Goal: Task Accomplishment & Management: Use online tool/utility

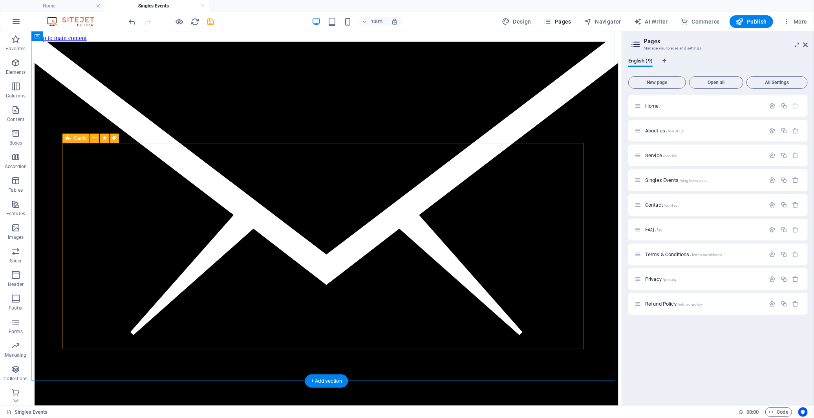
scroll to position [436, 0]
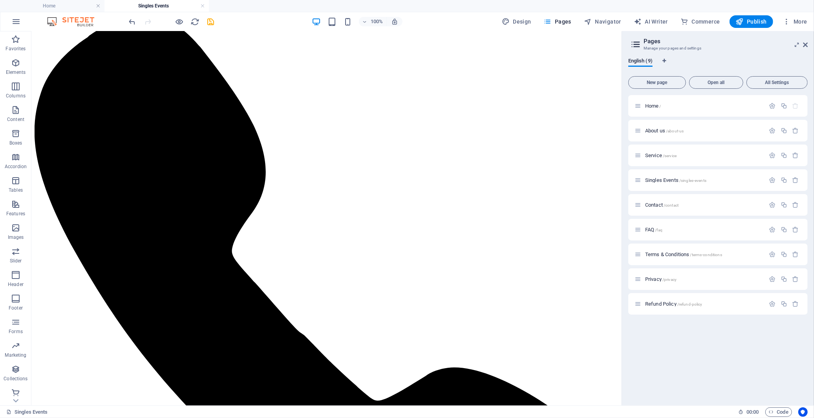
click at [707, 345] on div "Home / About us /about-us Service /service Singles Events /singles-events Conta…" at bounding box center [717, 247] width 179 height 304
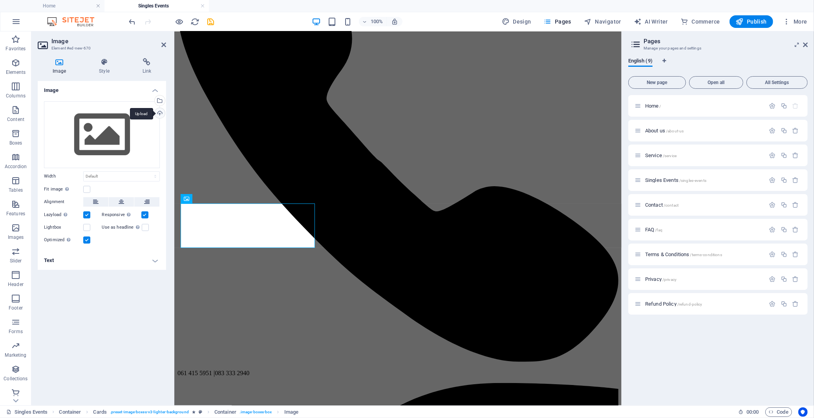
click at [159, 111] on div "Upload" at bounding box center [159, 114] width 12 height 12
click at [159, 100] on div "Select files from the file manager, stock photos, or upload file(s)" at bounding box center [159, 101] width 12 height 12
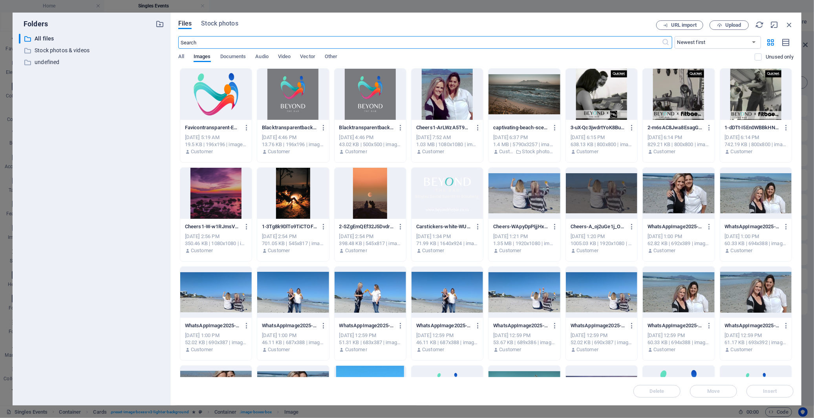
scroll to position [464, 0]
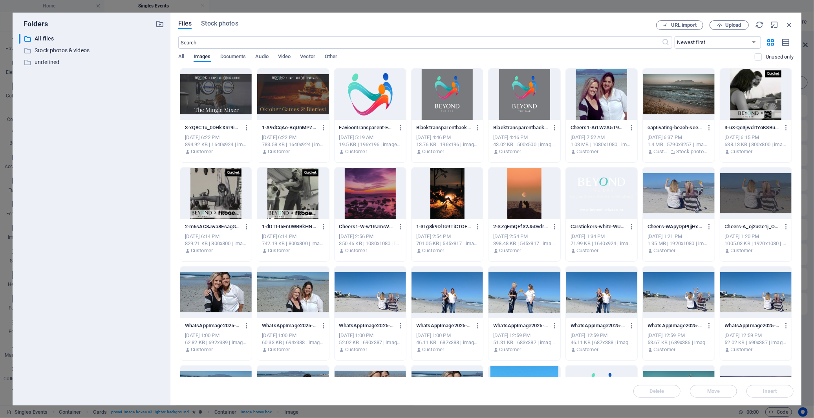
click at [289, 102] on div at bounding box center [292, 94] width 71 height 51
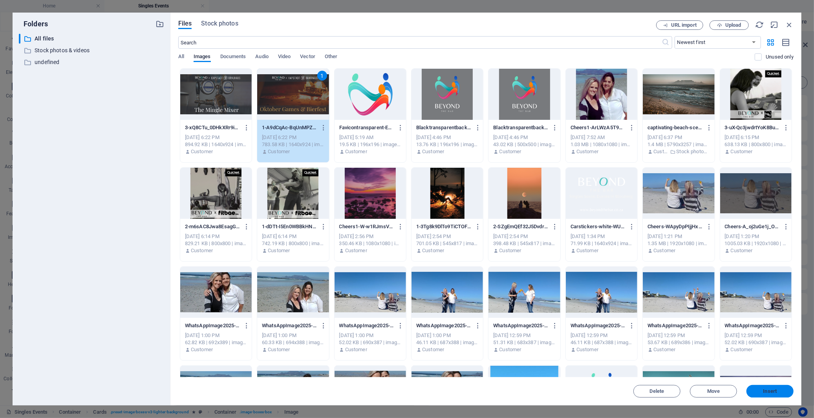
click at [779, 394] on button "Insert" at bounding box center [769, 391] width 47 height 13
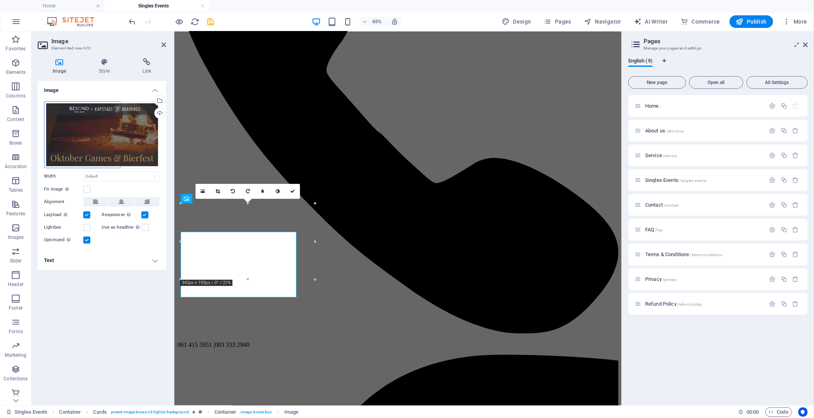
scroll to position [436, 0]
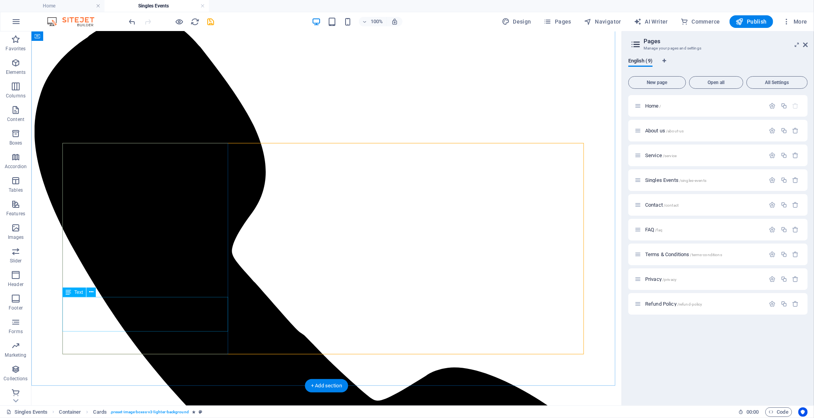
click at [89, 293] on icon at bounding box center [91, 292] width 4 height 8
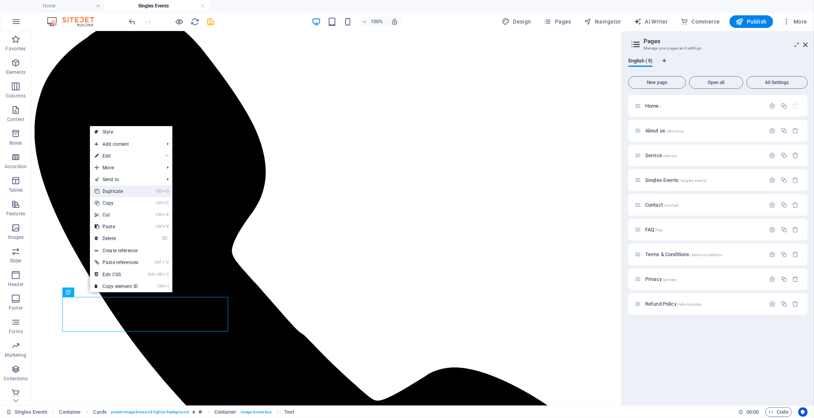
click at [131, 194] on link "Ctrl D Duplicate" at bounding box center [116, 191] width 53 height 12
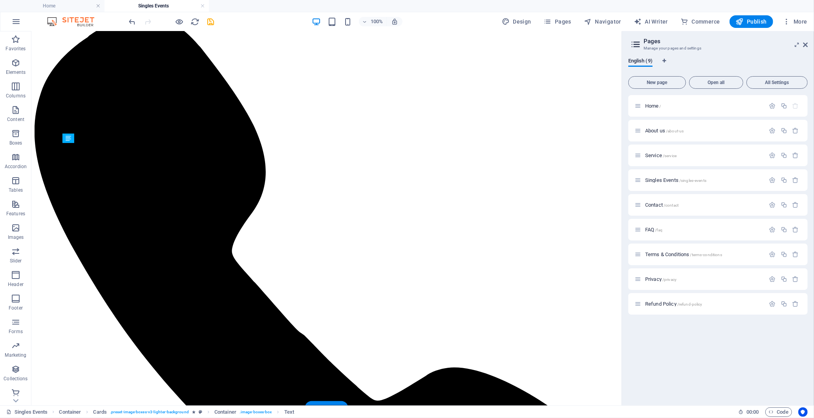
drag, startPoint x: 107, startPoint y: 326, endPoint x: 93, endPoint y: 210, distance: 116.7
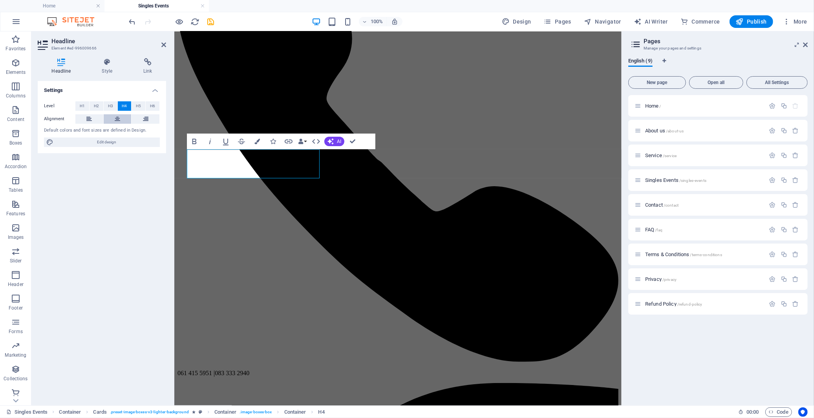
click at [116, 118] on icon at bounding box center [117, 118] width 5 height 9
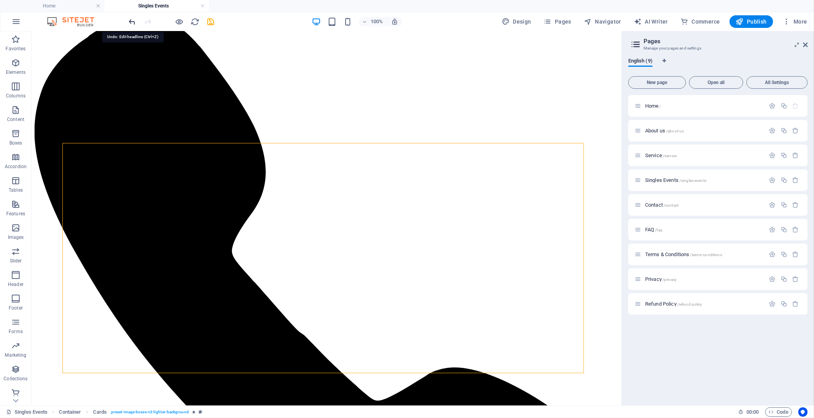
click at [133, 20] on icon "undo" at bounding box center [132, 21] width 9 height 9
click at [148, 20] on icon "redo" at bounding box center [148, 21] width 9 height 9
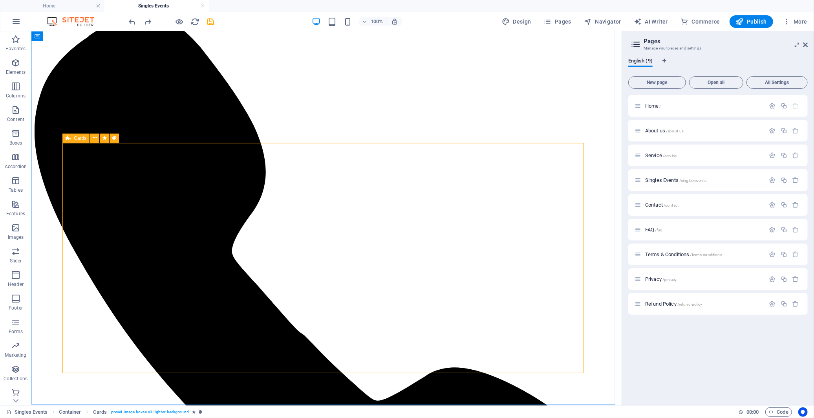
click at [75, 136] on span "Cards" at bounding box center [80, 138] width 13 height 5
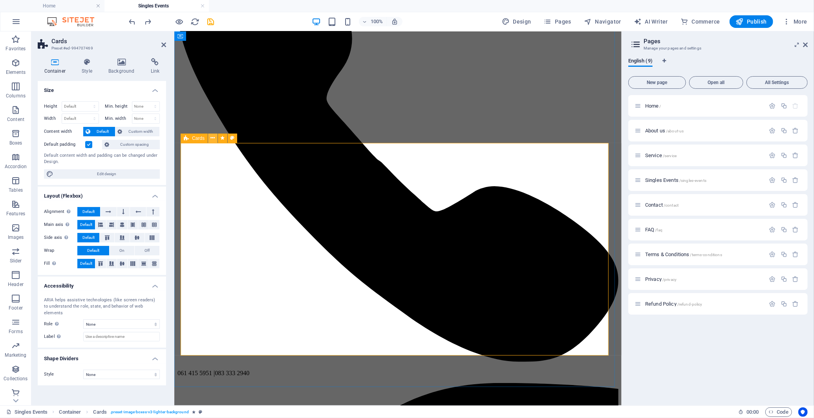
click at [213, 137] on icon at bounding box center [213, 138] width 4 height 8
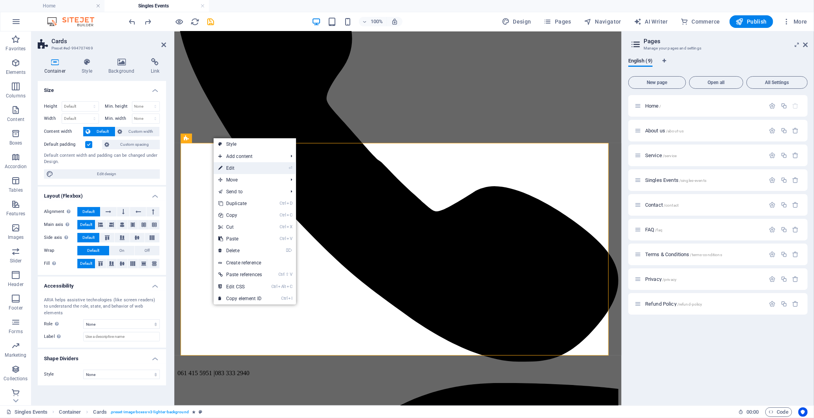
click at [233, 168] on link "⏎ Edit" at bounding box center [240, 168] width 53 height 12
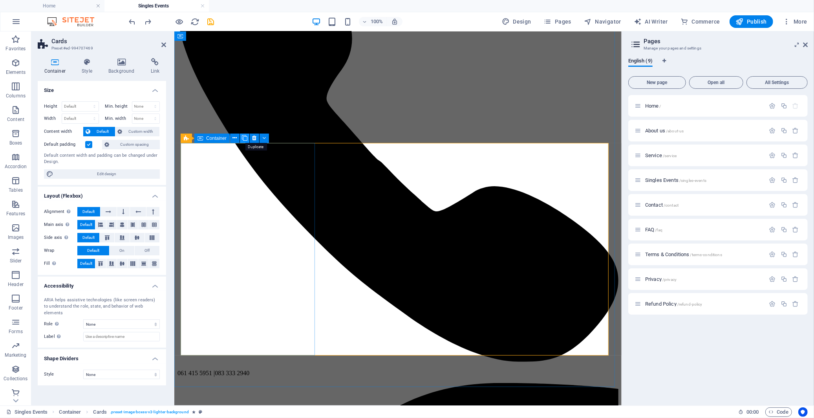
click at [243, 139] on icon at bounding box center [244, 138] width 5 height 8
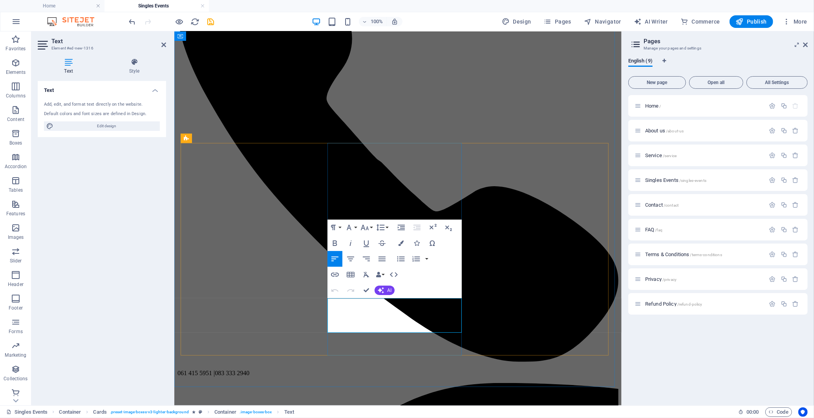
drag, startPoint x: 344, startPoint y: 311, endPoint x: 334, endPoint y: 310, distance: 9.5
drag, startPoint x: 344, startPoint y: 318, endPoint x: 338, endPoint y: 318, distance: 6.7
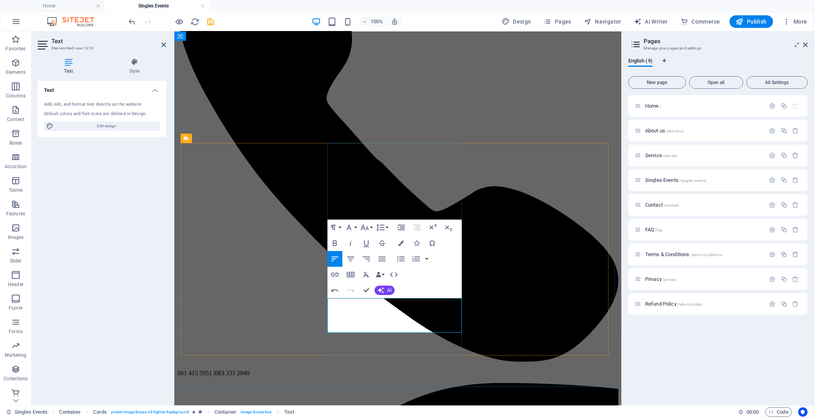
drag, startPoint x: 372, startPoint y: 318, endPoint x: 366, endPoint y: 318, distance: 5.5
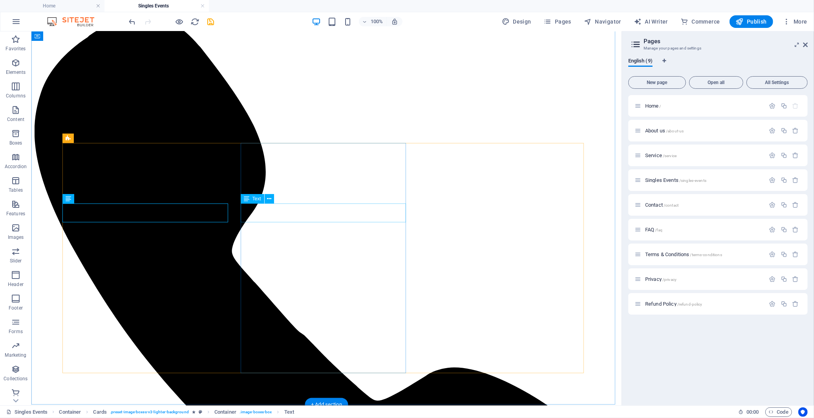
drag, startPoint x: 322, startPoint y: 207, endPoint x: 179, endPoint y: 208, distance: 142.9
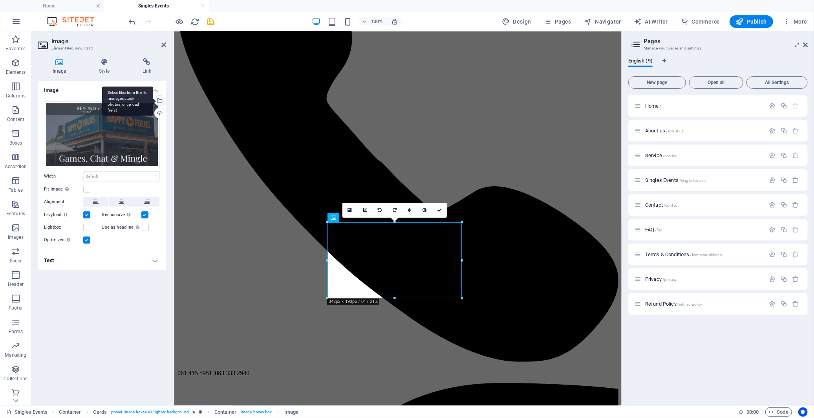
click at [159, 101] on div "Select files from the file manager, stock photos, or upload file(s)" at bounding box center [159, 101] width 12 height 12
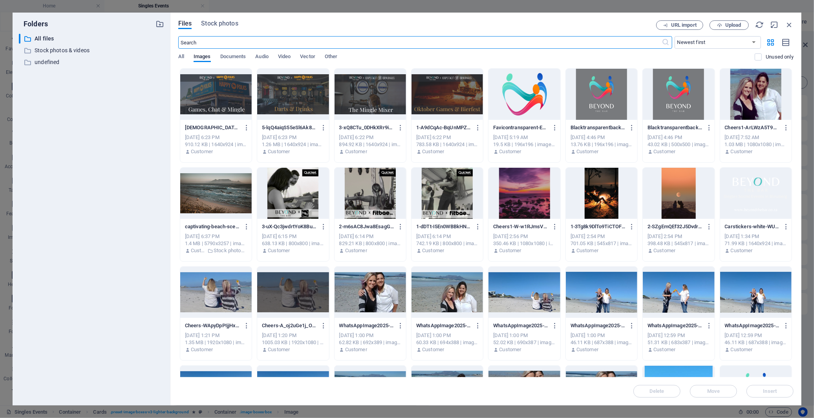
scroll to position [464, 0]
click at [735, 26] on span "Upload" at bounding box center [733, 25] width 16 height 5
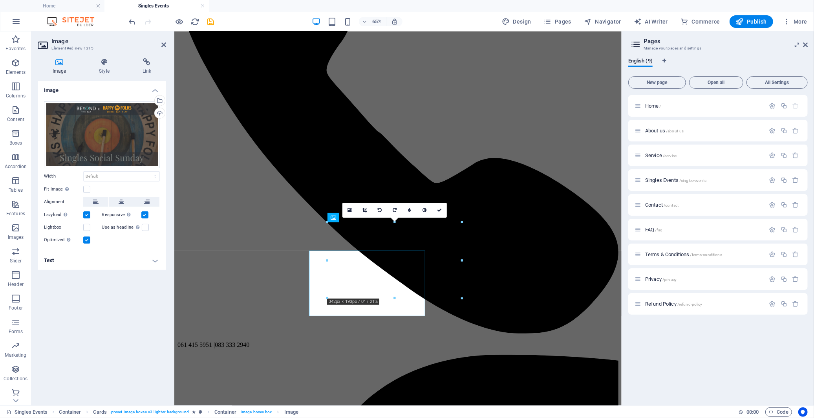
scroll to position [436, 0]
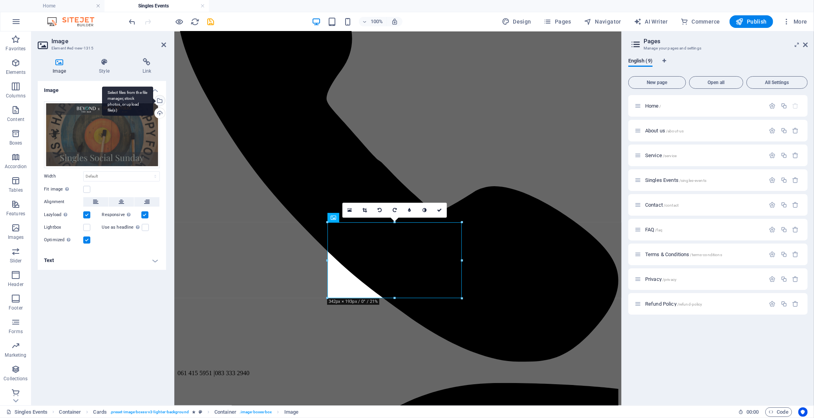
click at [160, 99] on div "Select files from the file manager, stock photos, or upload file(s)" at bounding box center [159, 101] width 12 height 12
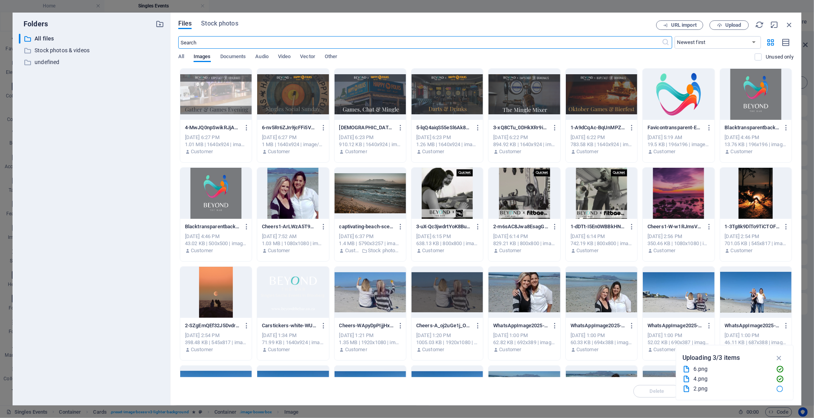
scroll to position [464, 0]
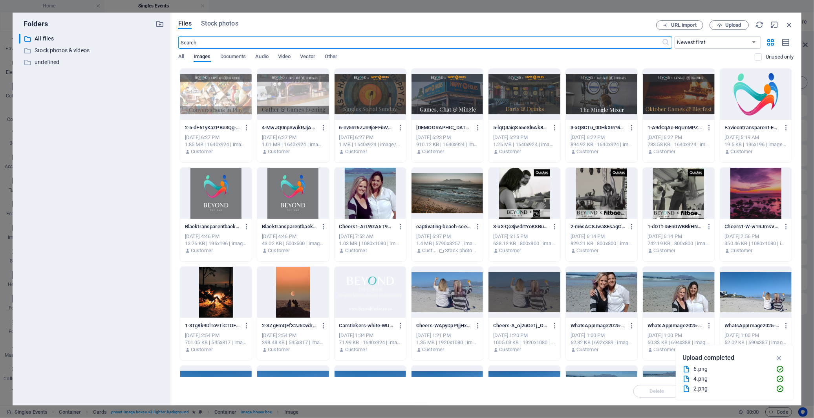
click at [517, 96] on div at bounding box center [523, 94] width 71 height 51
click at [517, 96] on div "1" at bounding box center [523, 94] width 71 height 51
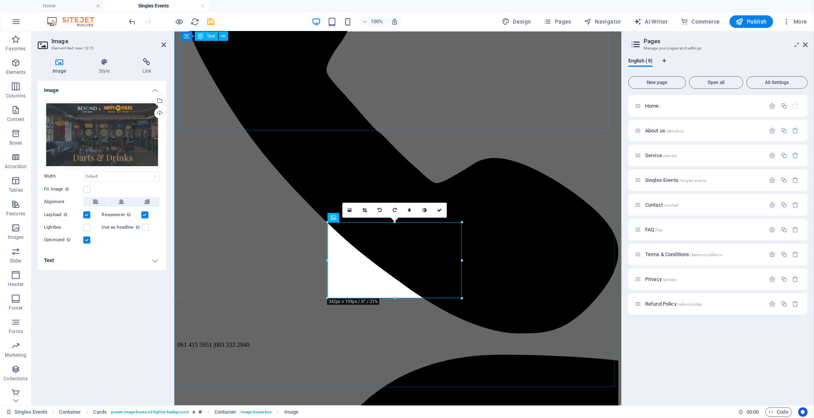
scroll to position [436, 0]
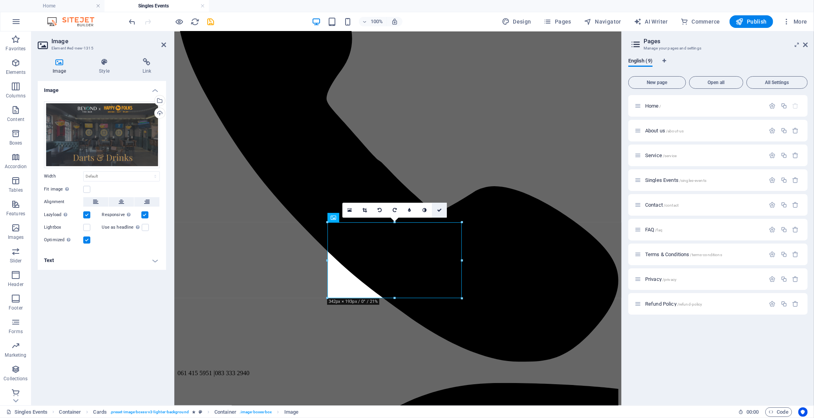
click at [440, 212] on icon at bounding box center [439, 210] width 5 height 5
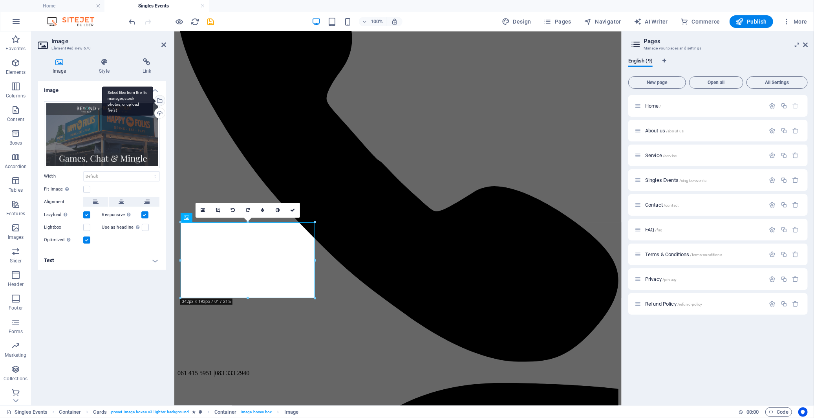
click at [159, 100] on div "Select files from the file manager, stock photos, or upload file(s)" at bounding box center [159, 101] width 12 height 12
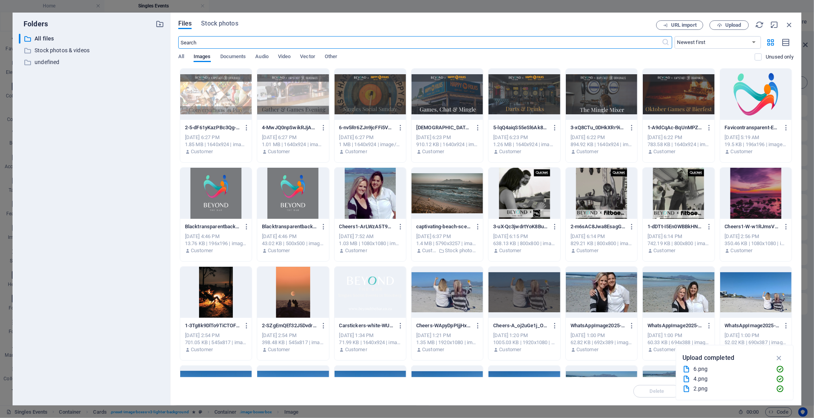
scroll to position [464, 0]
click at [671, 97] on div at bounding box center [678, 94] width 71 height 51
click at [671, 97] on div "1" at bounding box center [678, 94] width 71 height 51
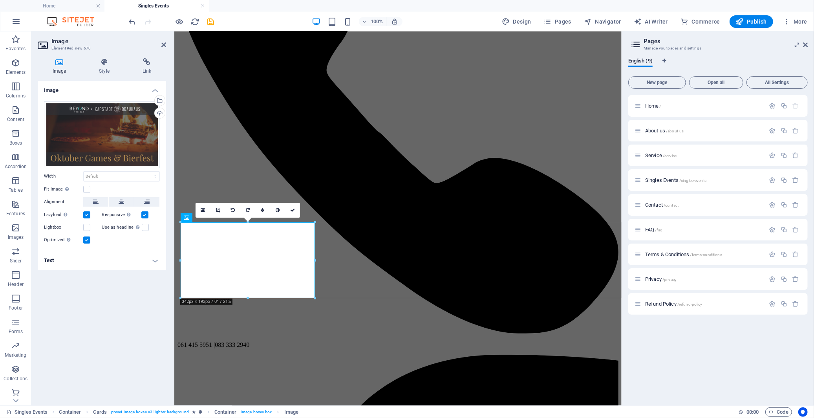
scroll to position [436, 0]
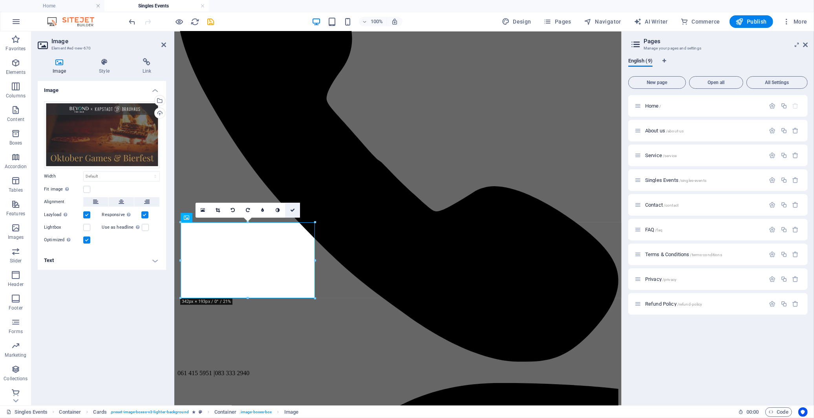
click at [293, 210] on icon at bounding box center [292, 210] width 5 height 5
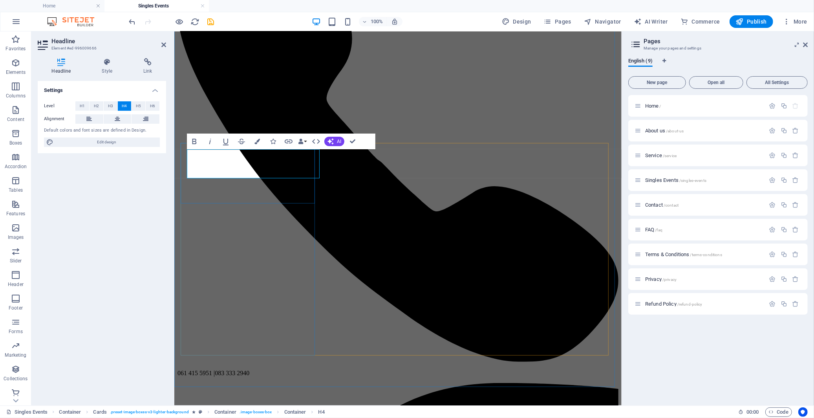
copy h4 "Game Night Connections | [PERSON_NAME]"
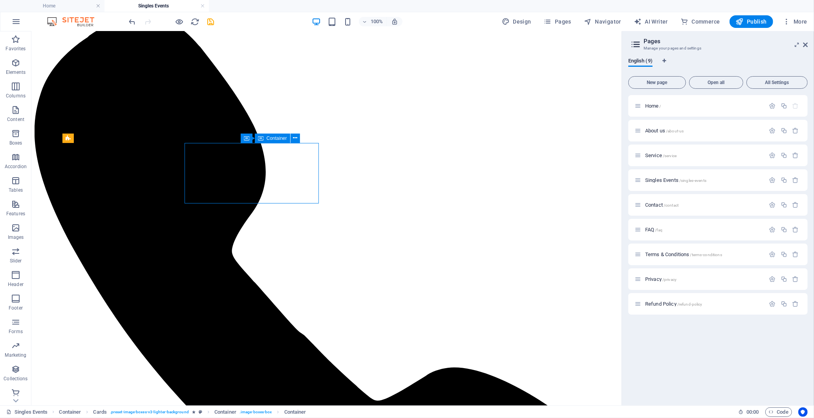
scroll to position [0, 0]
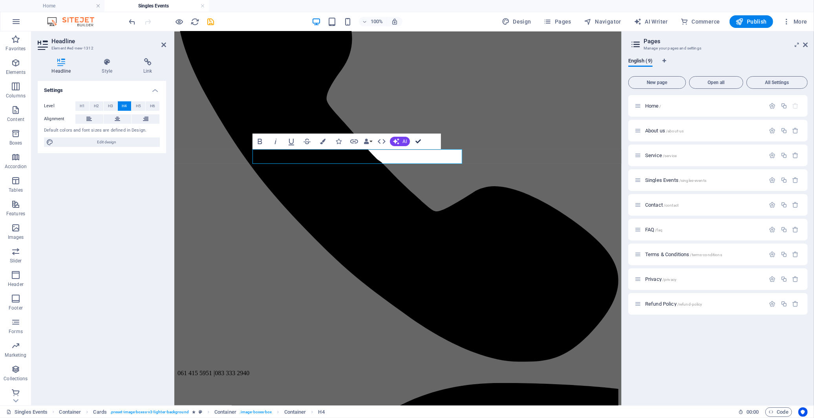
scroll to position [0, 50]
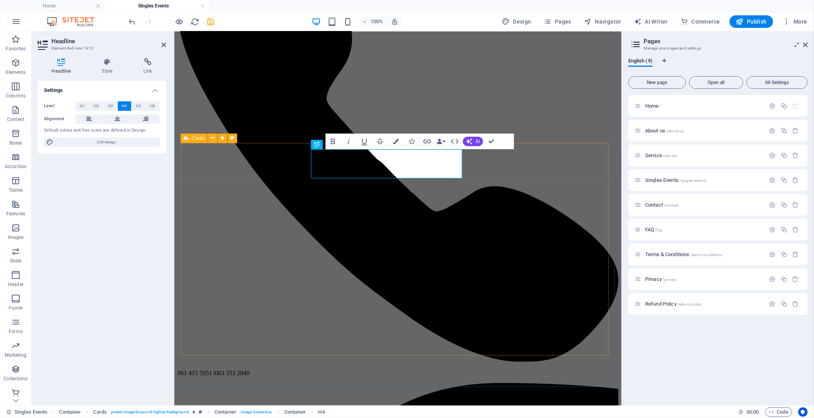
scroll to position [0, 8]
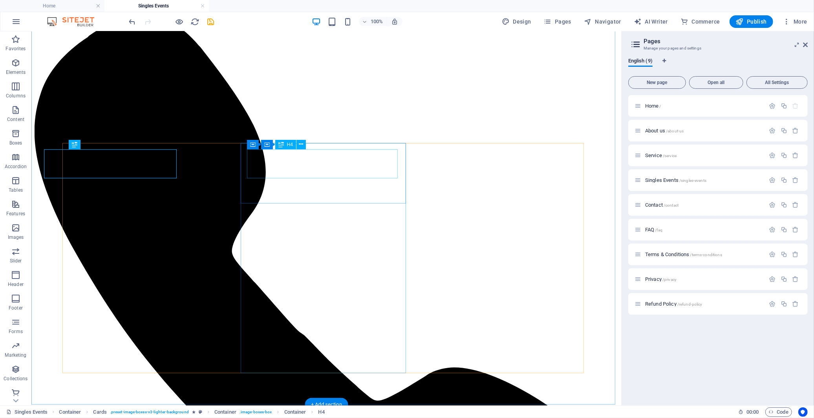
scroll to position [0, 0]
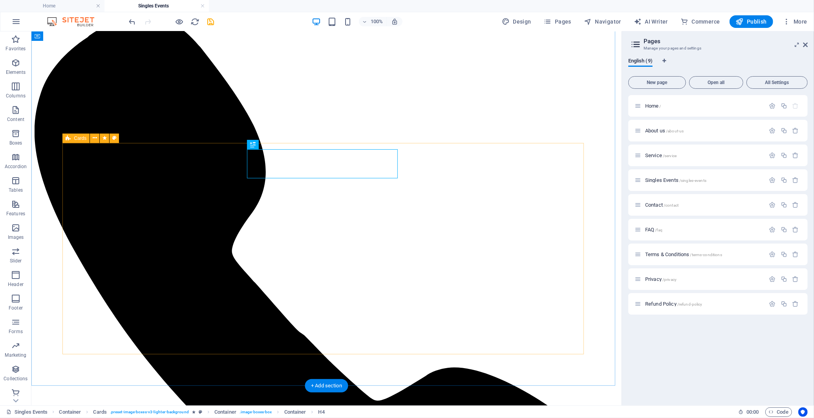
scroll to position [480, 0]
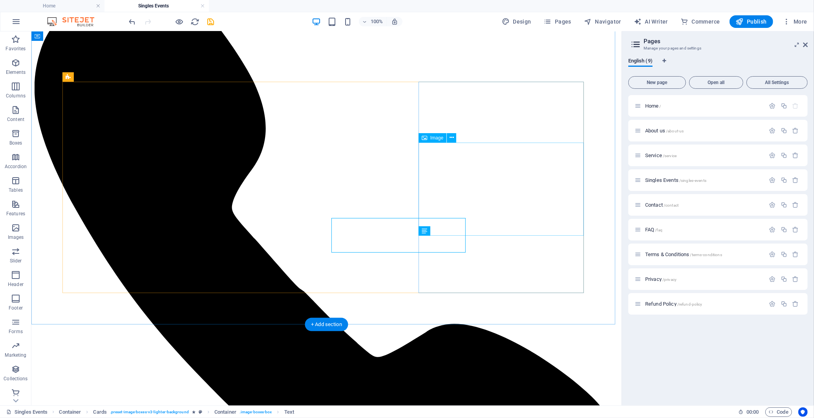
scroll to position [497, 0]
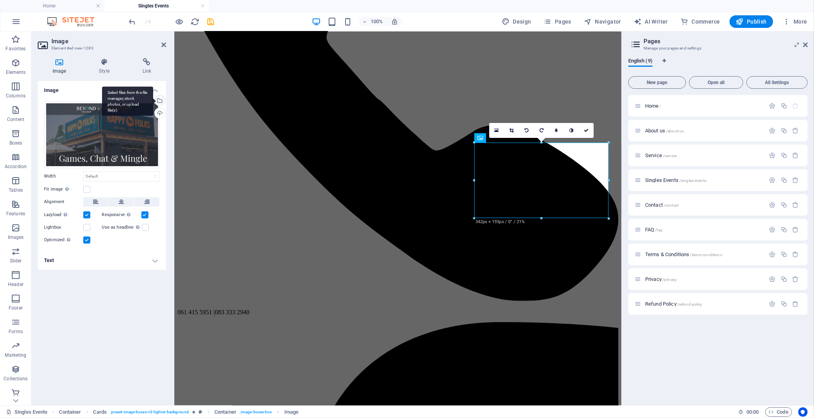
click at [159, 100] on div "Select files from the file manager, stock photos, or upload file(s)" at bounding box center [159, 101] width 12 height 12
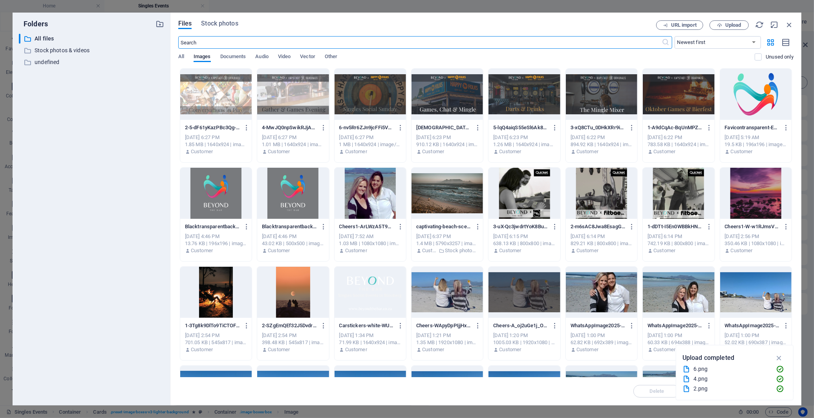
scroll to position [525, 0]
click at [232, 88] on div at bounding box center [215, 94] width 71 height 51
click at [778, 356] on icon "button" at bounding box center [778, 357] width 9 height 9
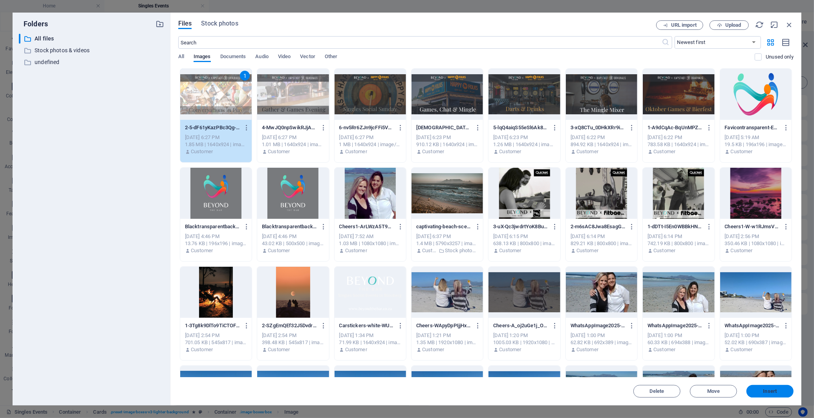
click at [778, 391] on span "Insert" at bounding box center [769, 391] width 41 height 5
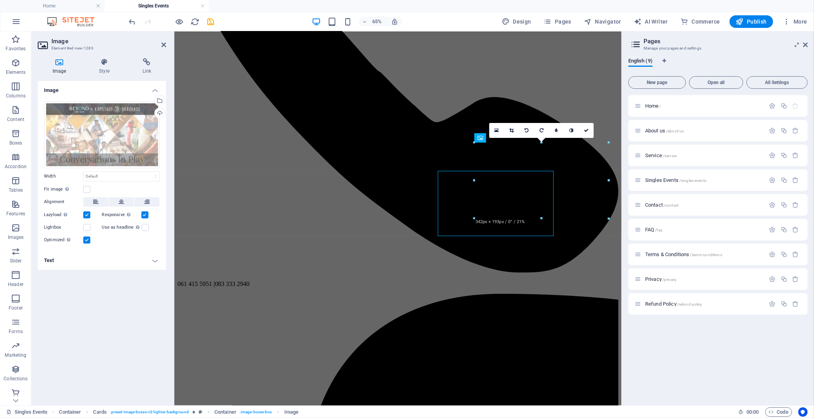
scroll to position [497, 0]
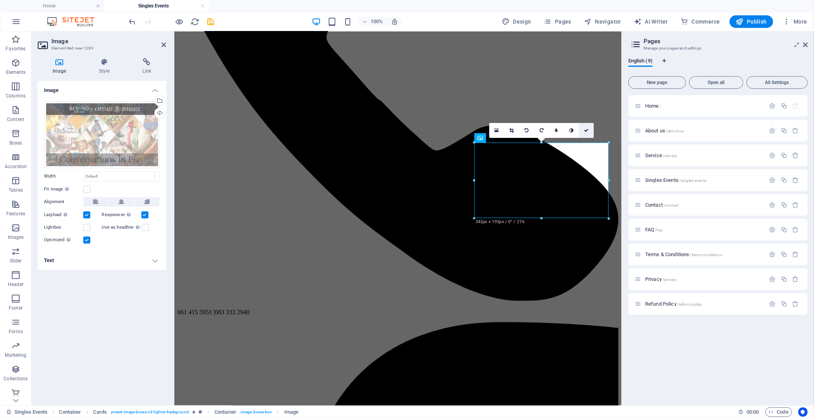
click at [586, 130] on icon at bounding box center [586, 130] width 5 height 5
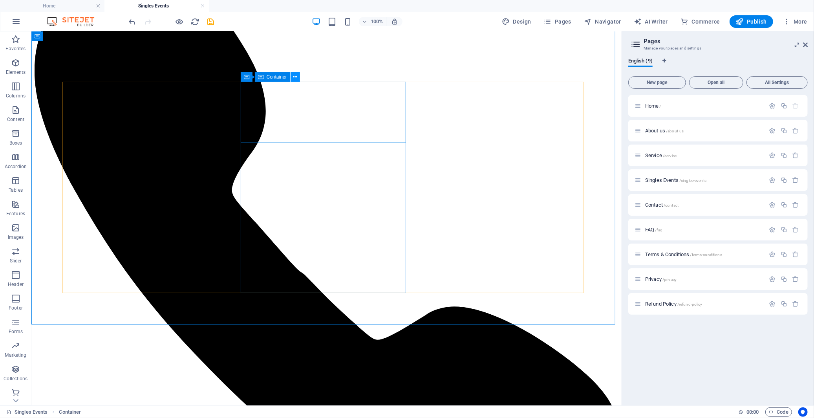
click at [294, 77] on icon at bounding box center [295, 77] width 4 height 8
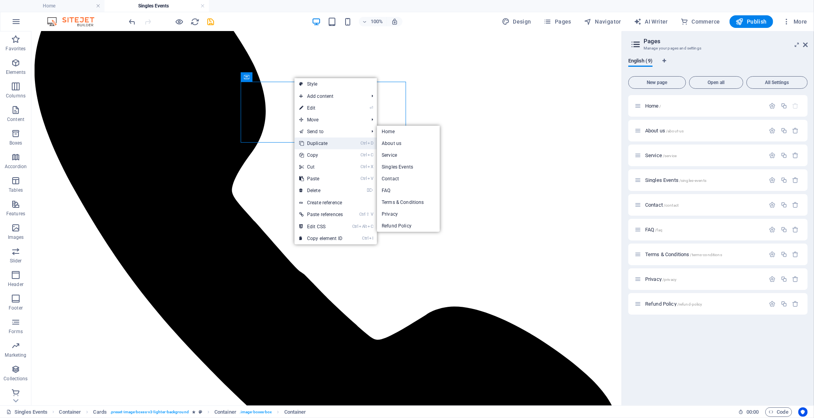
click at [331, 140] on link "Ctrl D Duplicate" at bounding box center [320, 143] width 53 height 12
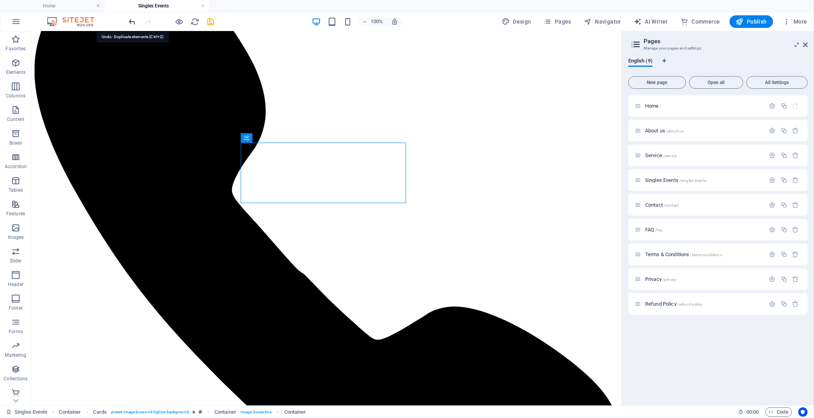
click at [133, 20] on icon "undo" at bounding box center [132, 21] width 9 height 9
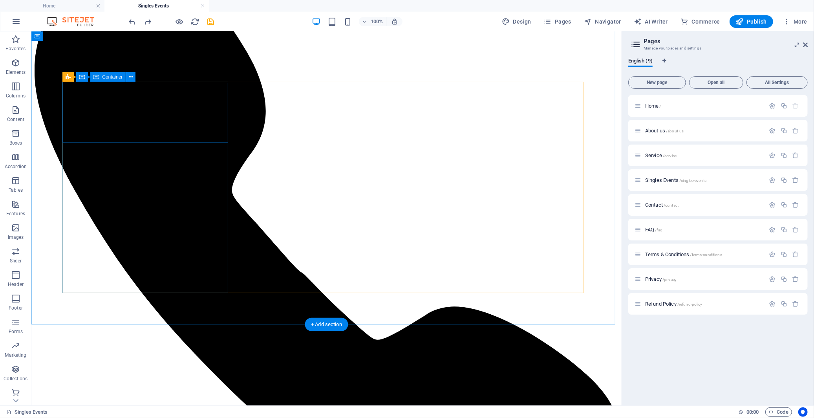
click at [92, 77] on button at bounding box center [94, 76] width 9 height 9
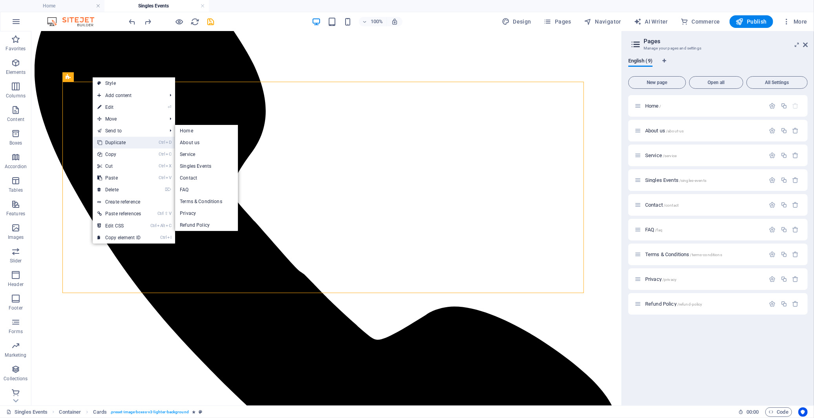
click at [119, 141] on link "Ctrl D Duplicate" at bounding box center [119, 143] width 53 height 12
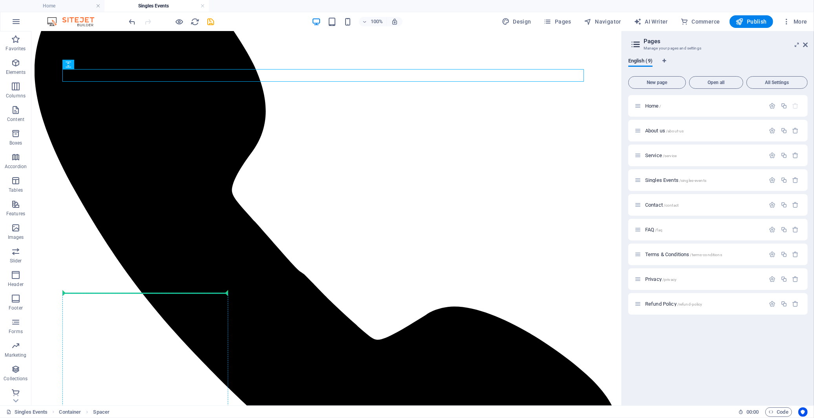
drag, startPoint x: 110, startPoint y: 95, endPoint x: 80, endPoint y: 292, distance: 199.4
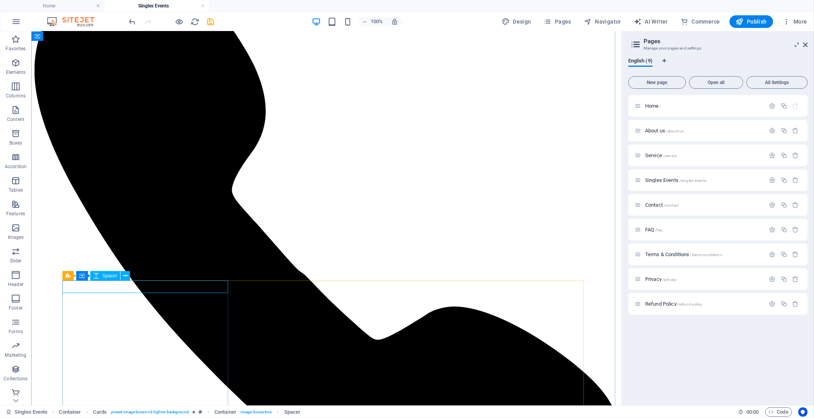
click at [127, 280] on button at bounding box center [125, 275] width 9 height 9
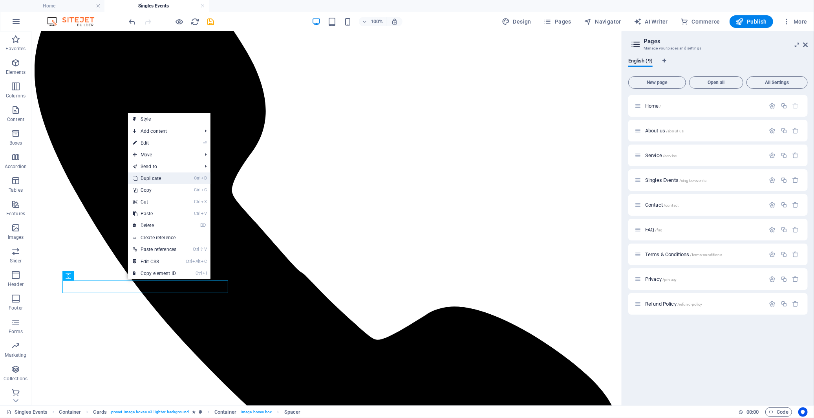
click at [162, 180] on link "Ctrl D Duplicate" at bounding box center [154, 178] width 53 height 12
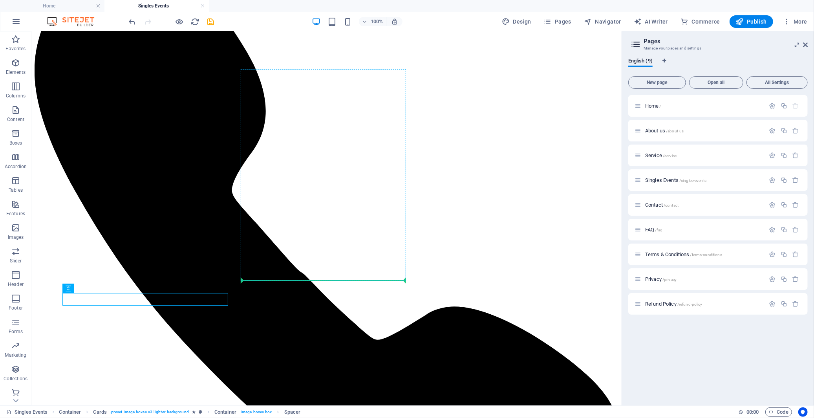
drag, startPoint x: 106, startPoint y: 319, endPoint x: 266, endPoint y: 277, distance: 165.6
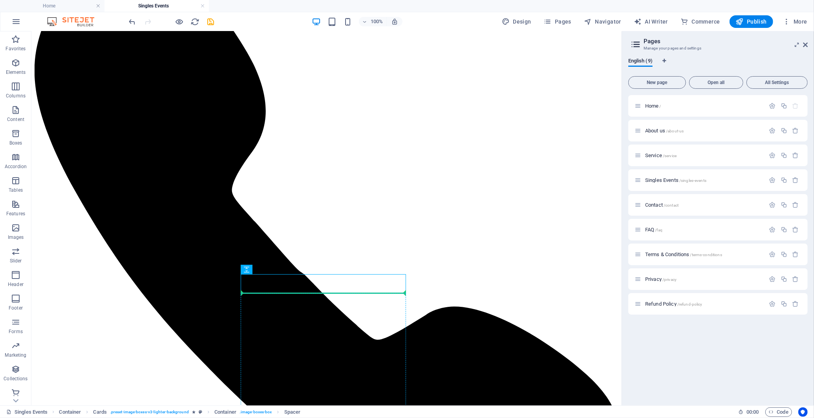
drag, startPoint x: 282, startPoint y: 300, endPoint x: 254, endPoint y: 296, distance: 29.0
click at [288, 276] on icon at bounding box center [289, 276] width 4 height 8
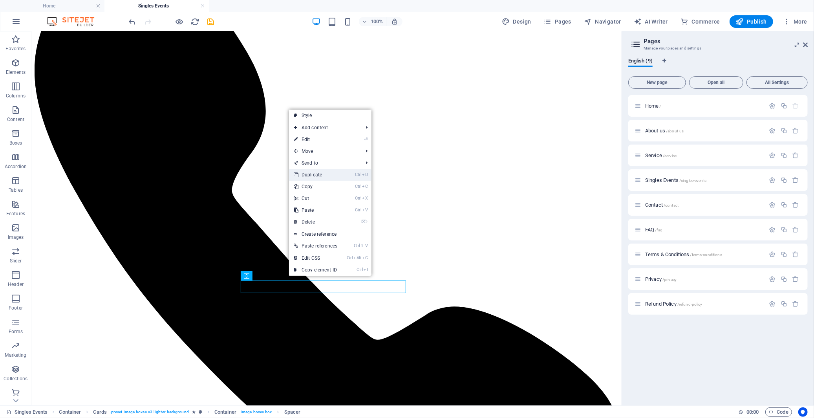
click at [323, 175] on link "Ctrl D Duplicate" at bounding box center [315, 175] width 53 height 12
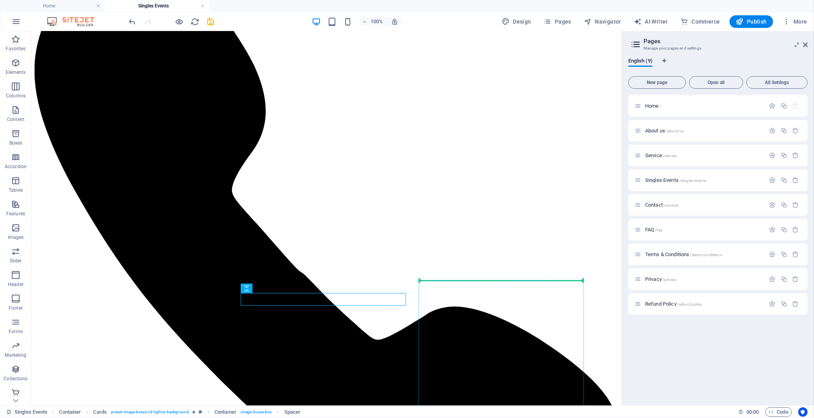
drag, startPoint x: 289, startPoint y: 322, endPoint x: 441, endPoint y: 283, distance: 156.4
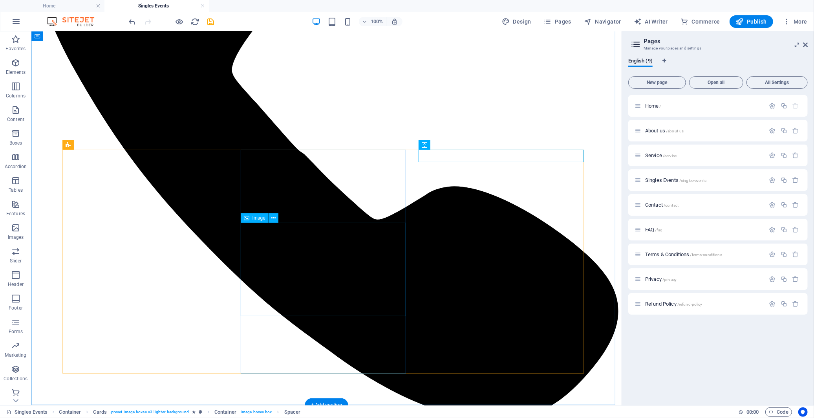
scroll to position [628, 0]
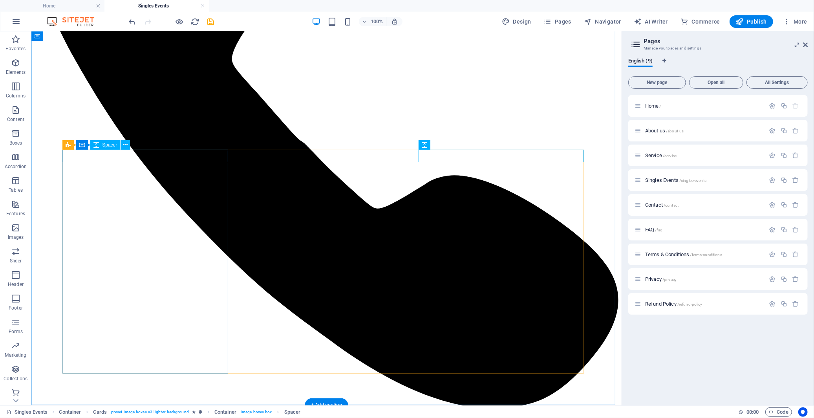
click at [93, 146] on icon at bounding box center [95, 145] width 4 height 8
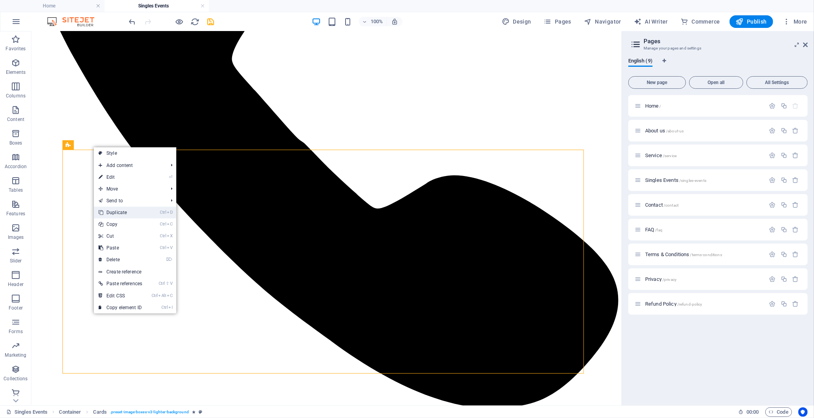
click at [130, 211] on link "Ctrl D Duplicate" at bounding box center [120, 212] width 53 height 12
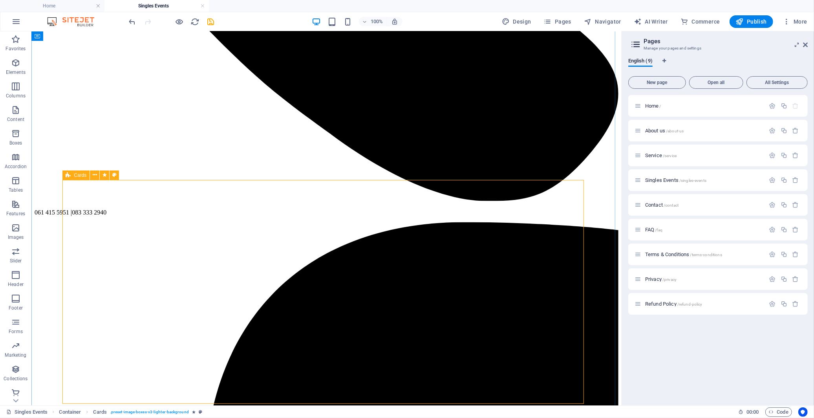
scroll to position [846, 0]
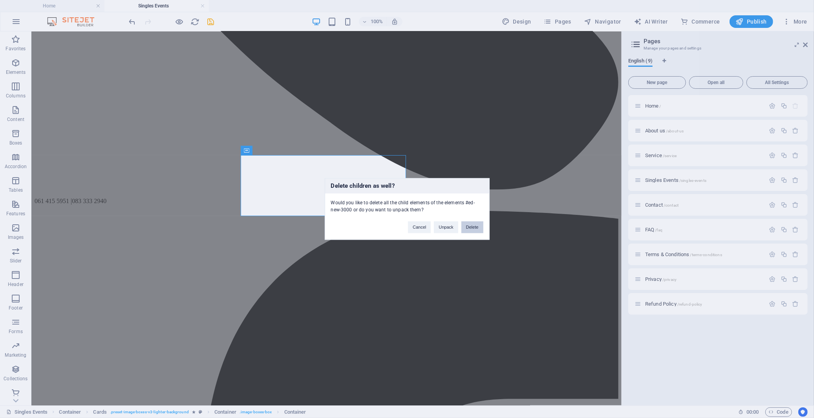
click at [468, 226] on button "Delete" at bounding box center [472, 227] width 22 height 12
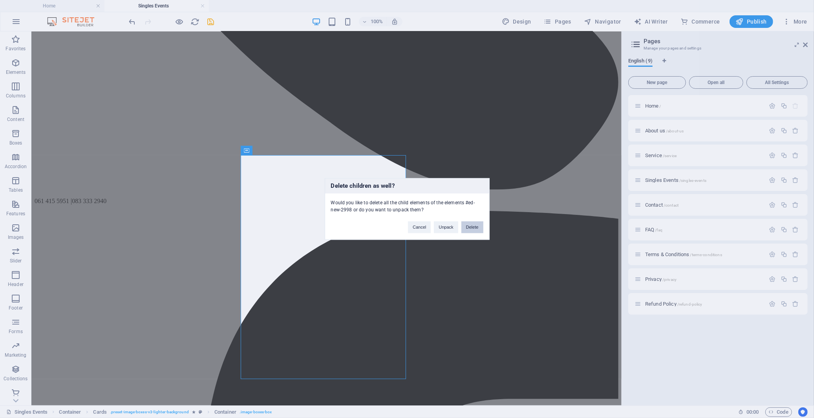
drag, startPoint x: 468, startPoint y: 227, endPoint x: 434, endPoint y: 195, distance: 46.9
click at [468, 227] on button "Delete" at bounding box center [472, 227] width 22 height 12
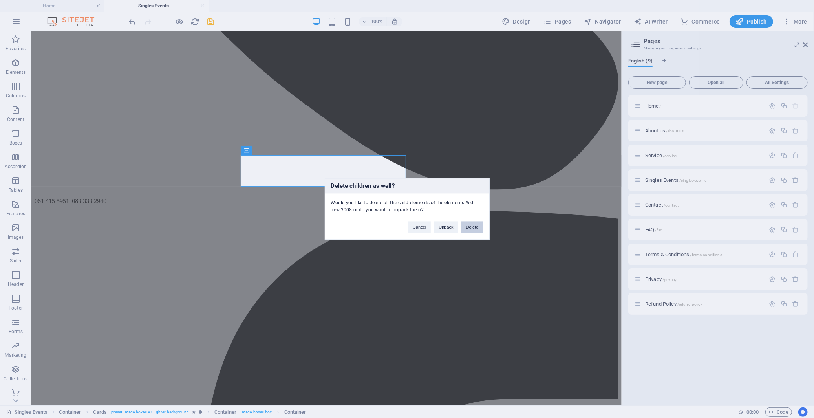
drag, startPoint x: 466, startPoint y: 229, endPoint x: 429, endPoint y: 192, distance: 52.2
click at [466, 229] on button "Delete" at bounding box center [472, 227] width 22 height 12
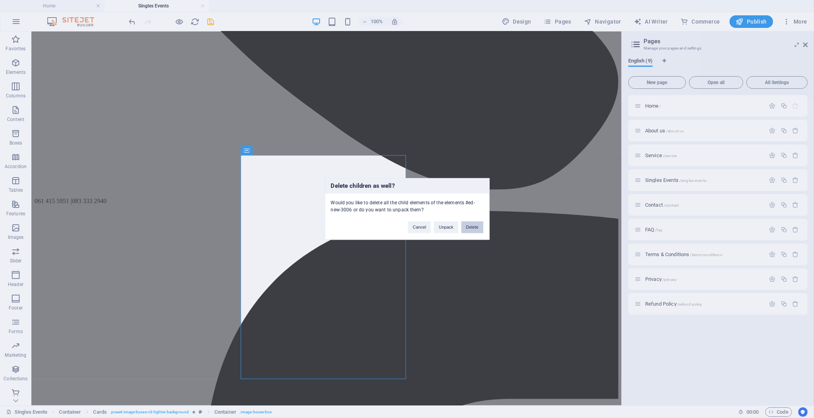
click at [465, 226] on button "Delete" at bounding box center [472, 227] width 22 height 12
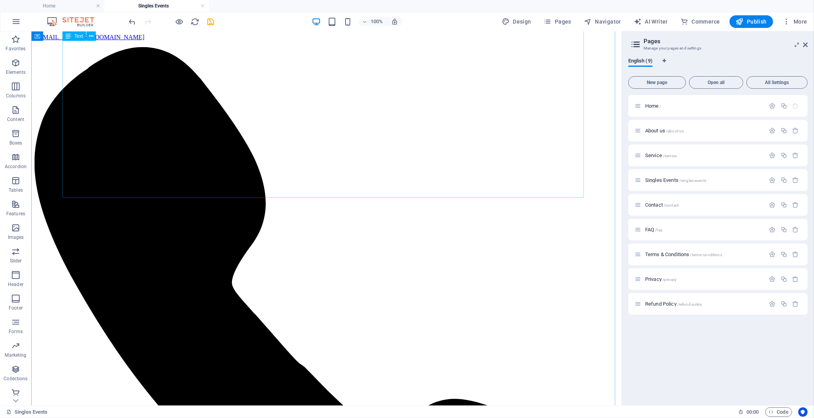
scroll to position [456, 0]
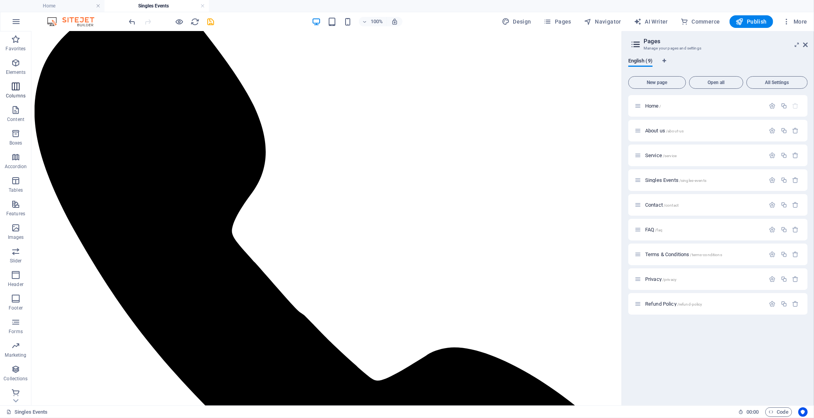
click at [16, 84] on icon "button" at bounding box center [15, 86] width 9 height 9
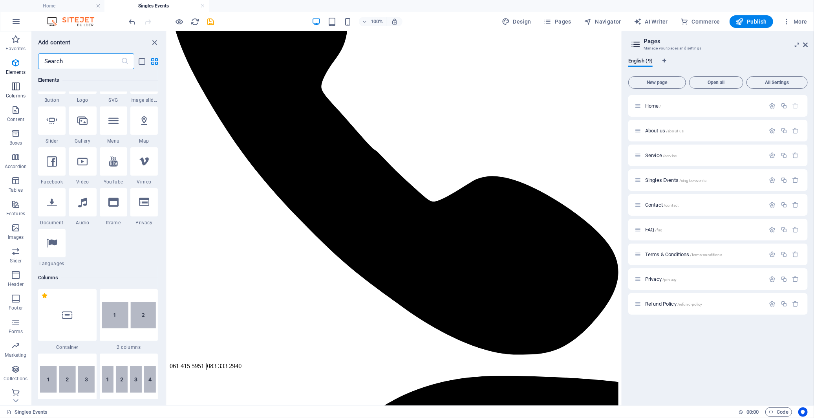
scroll to position [389, 0]
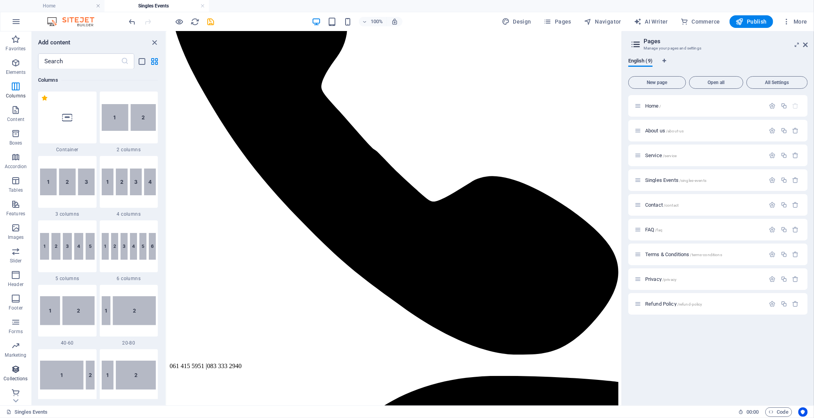
click at [14, 374] on icon "button" at bounding box center [15, 368] width 9 height 9
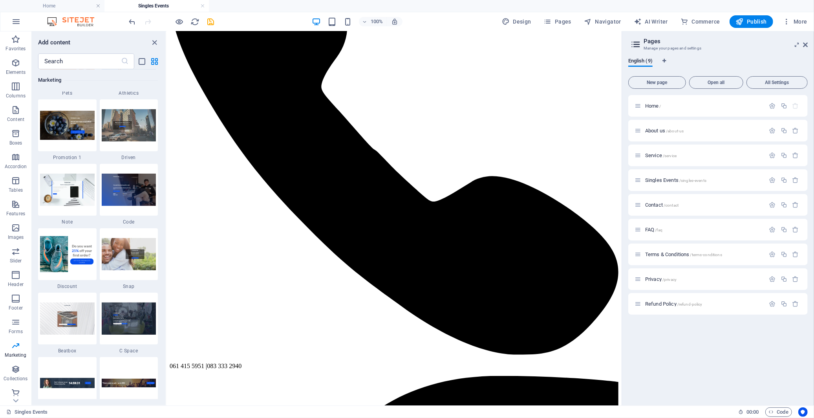
scroll to position [6748, 0]
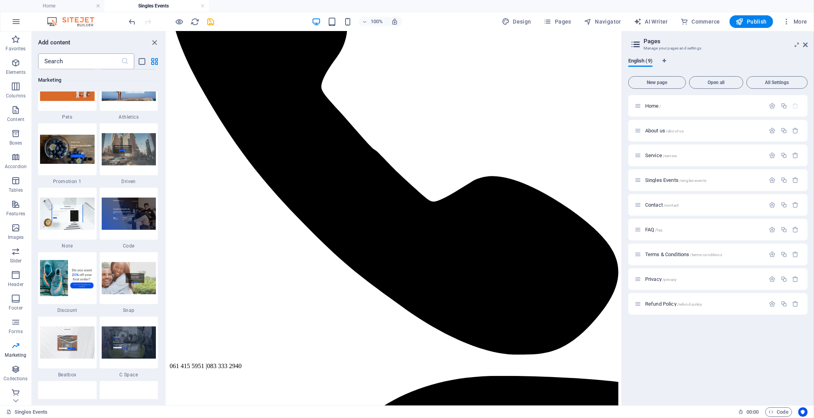
click at [101, 60] on input "text" at bounding box center [79, 61] width 83 height 16
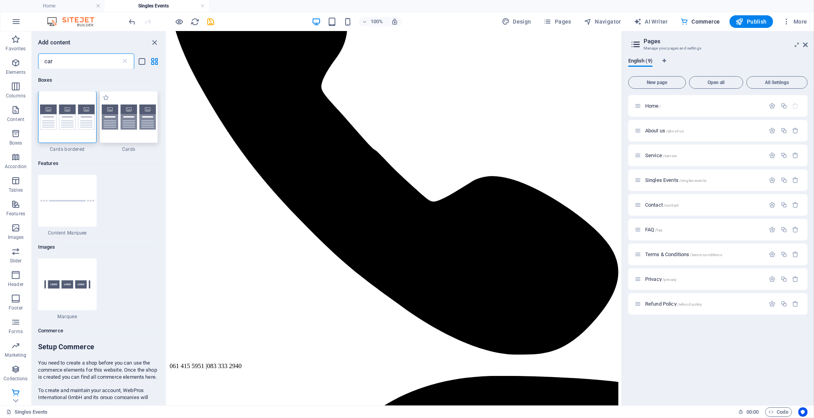
scroll to position [0, 0]
type input "car"
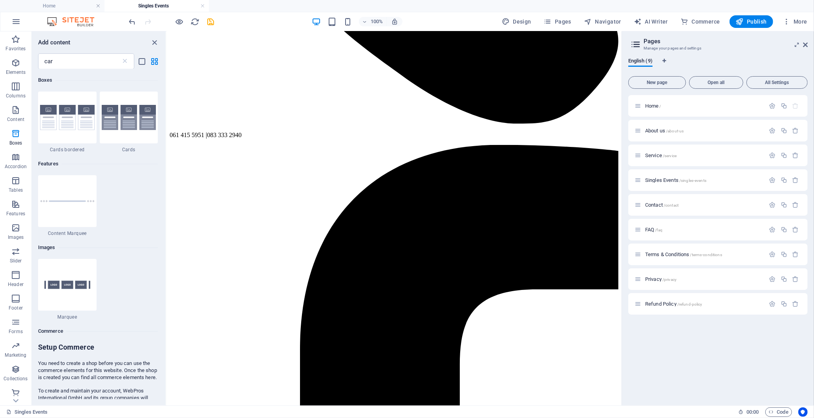
scroll to position [761, 0]
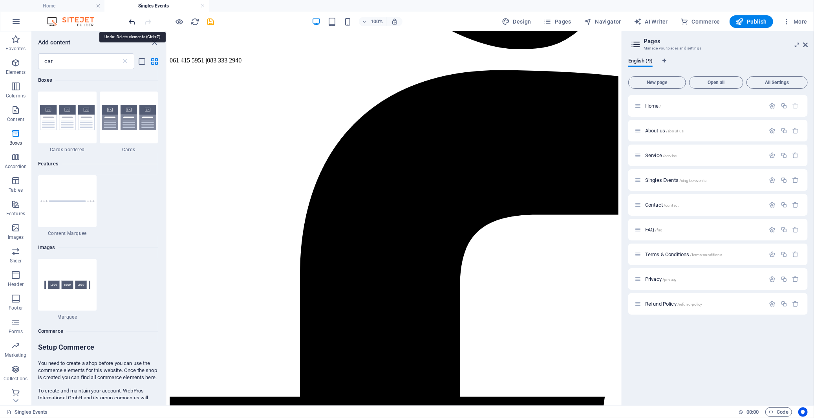
click at [135, 21] on icon "undo" at bounding box center [132, 21] width 9 height 9
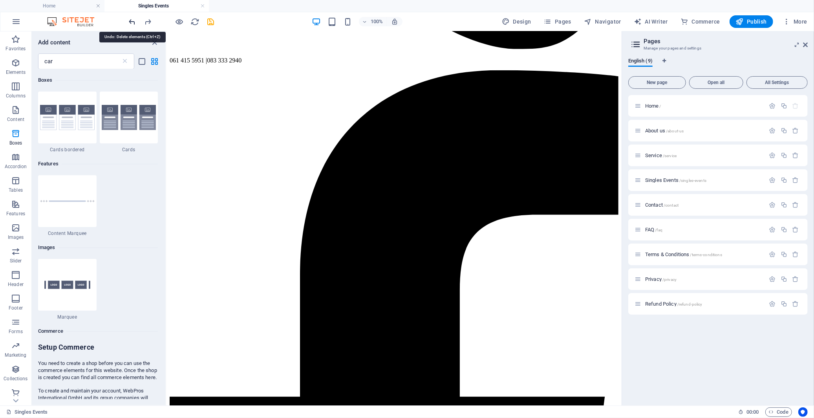
click at [135, 21] on icon "undo" at bounding box center [132, 21] width 9 height 9
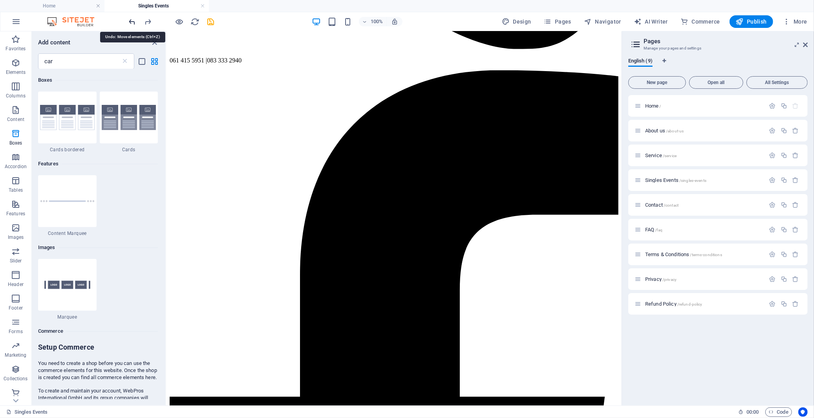
click at [135, 21] on icon "undo" at bounding box center [132, 21] width 9 height 9
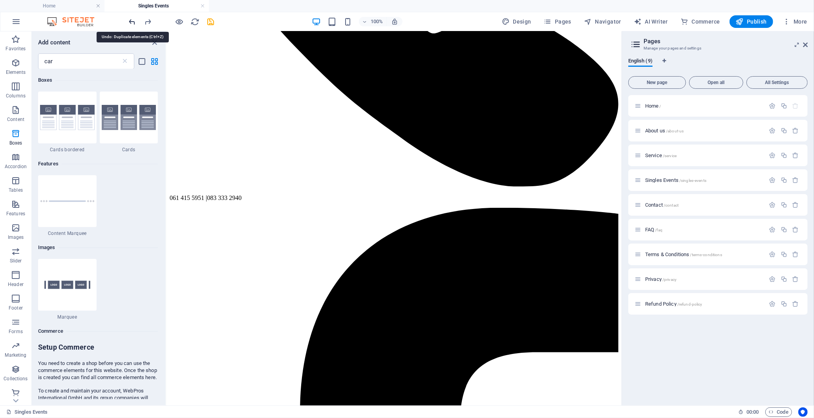
scroll to position [562, 0]
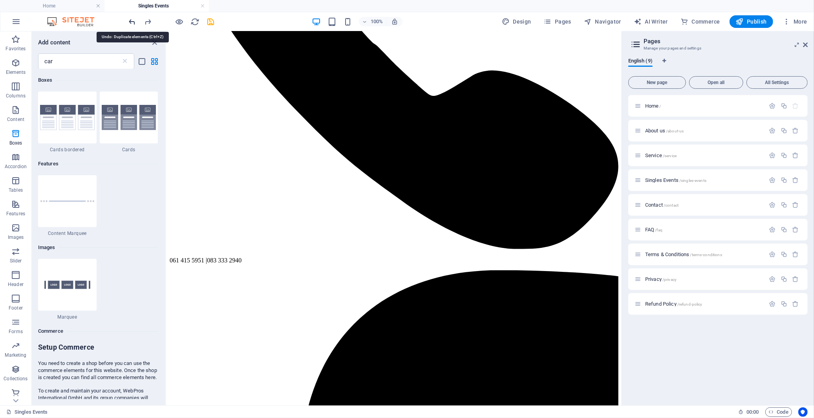
click at [135, 21] on icon "undo" at bounding box center [132, 21] width 9 height 9
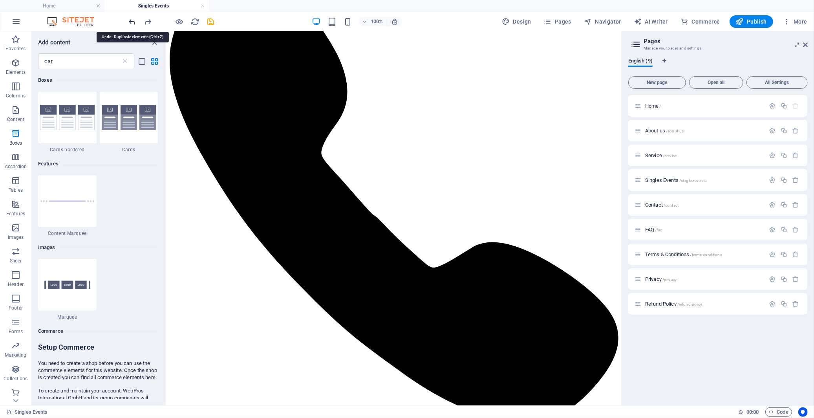
click at [135, 21] on icon "undo" at bounding box center [132, 21] width 9 height 9
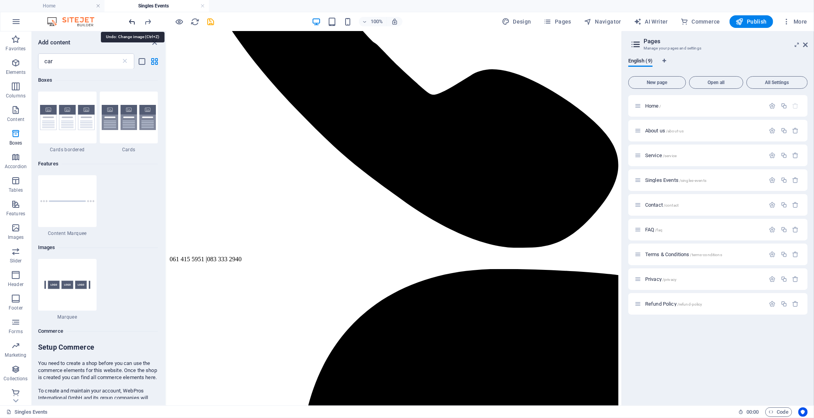
scroll to position [653, 0]
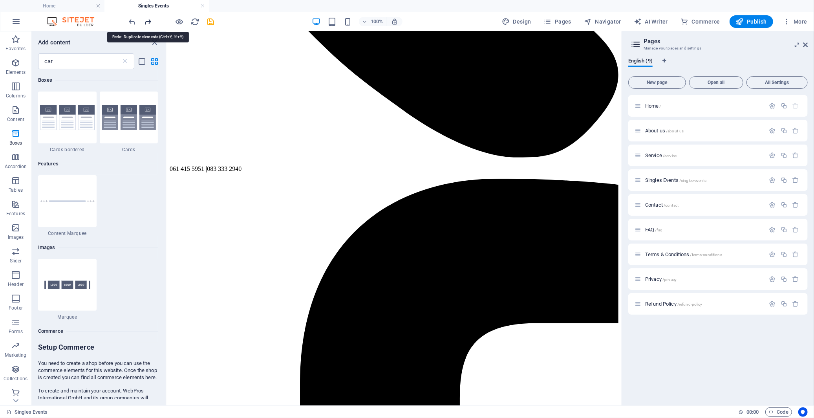
click at [147, 20] on icon "redo" at bounding box center [148, 21] width 9 height 9
click at [132, 22] on icon "undo" at bounding box center [132, 21] width 9 height 9
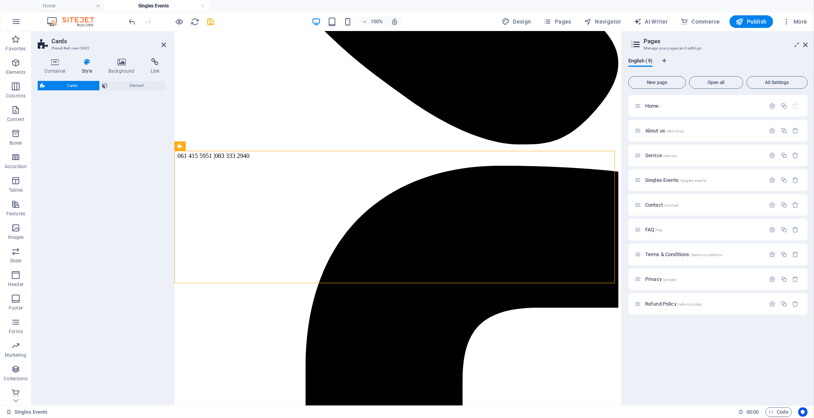
select select "rem"
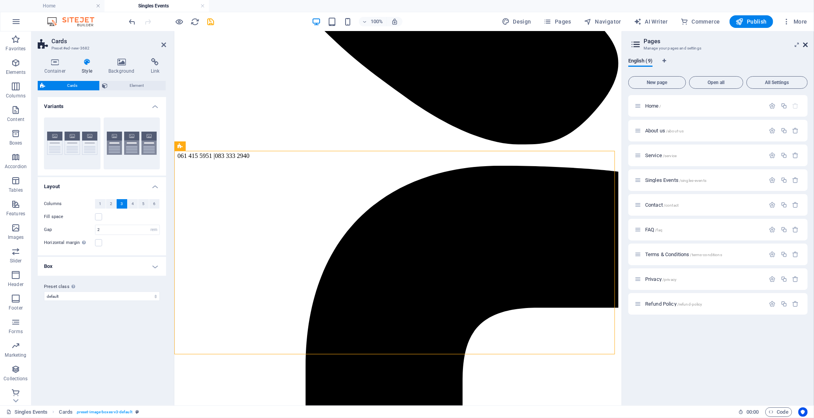
click at [806, 44] on icon at bounding box center [805, 45] width 5 height 6
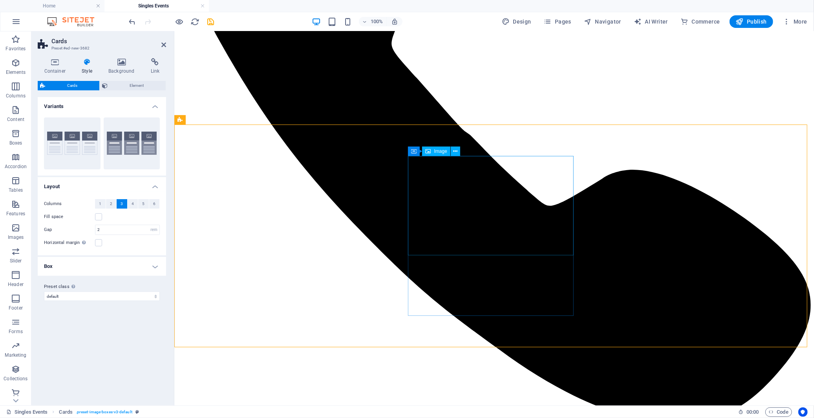
scroll to position [697, 0]
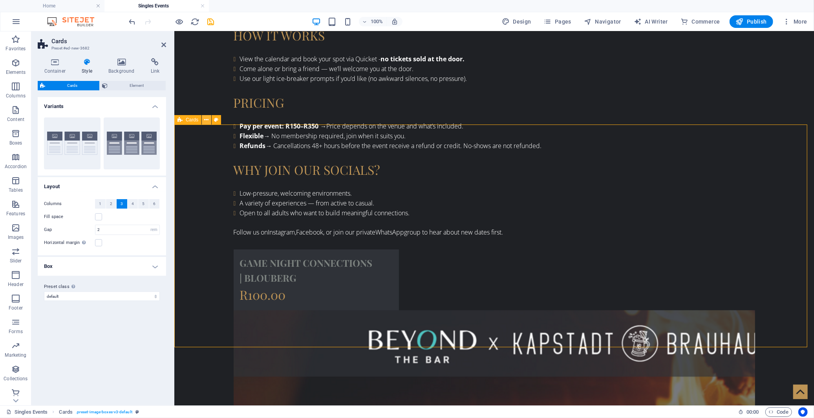
click at [205, 123] on icon at bounding box center [207, 120] width 4 height 8
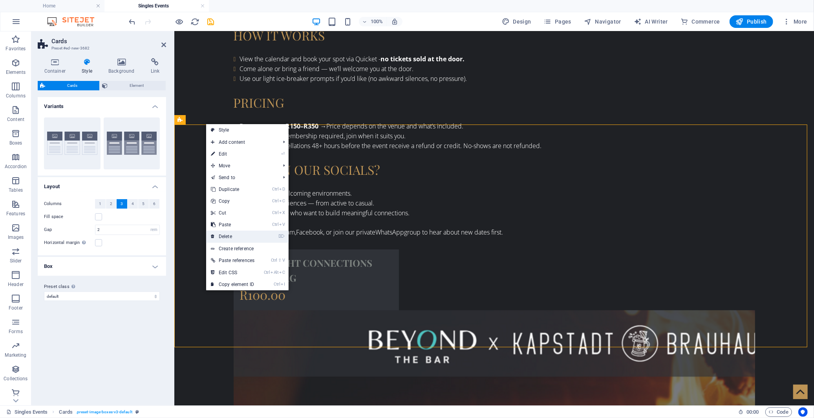
click at [248, 232] on link "⌦ Delete" at bounding box center [232, 236] width 53 height 12
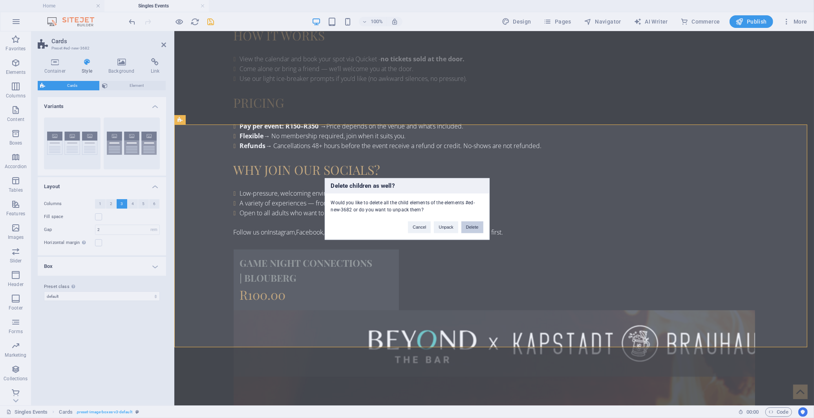
click at [475, 226] on button "Delete" at bounding box center [472, 227] width 22 height 12
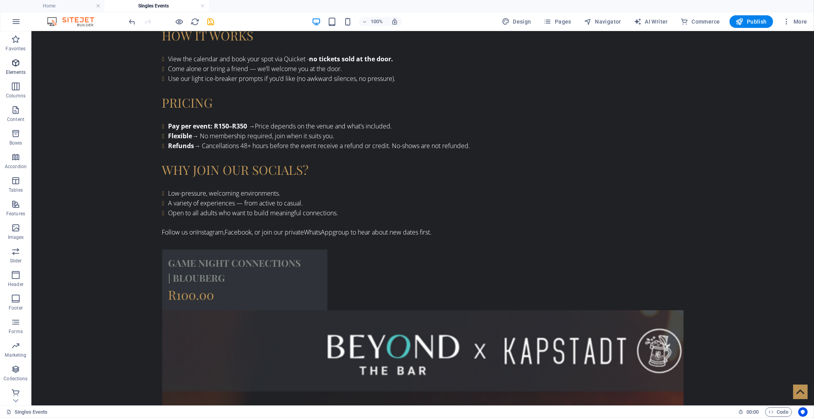
click at [15, 58] on icon "button" at bounding box center [15, 62] width 9 height 9
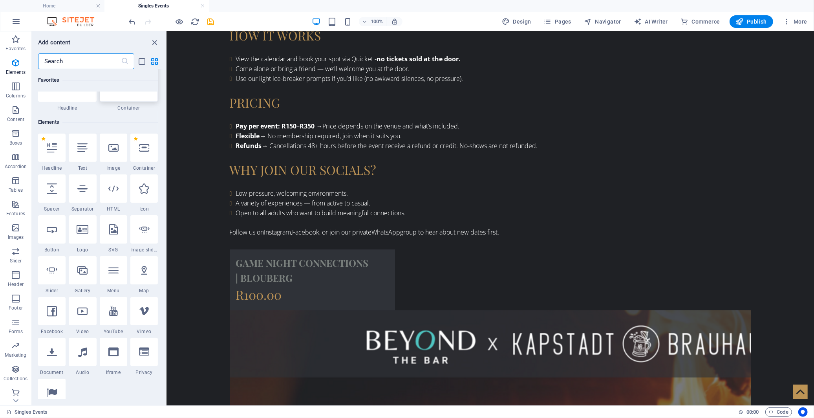
scroll to position [84, 0]
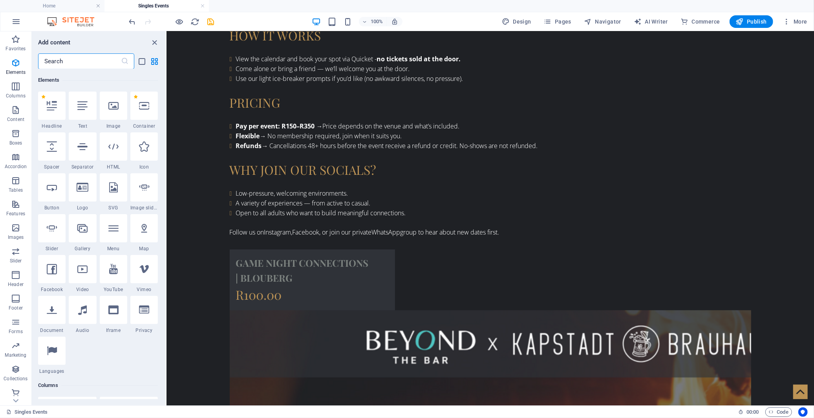
click at [103, 63] on input "text" at bounding box center [79, 61] width 83 height 16
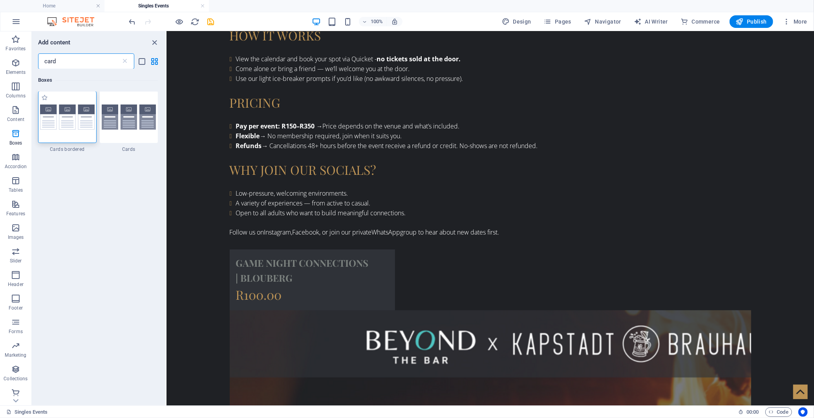
scroll to position [0, 0]
type input "card"
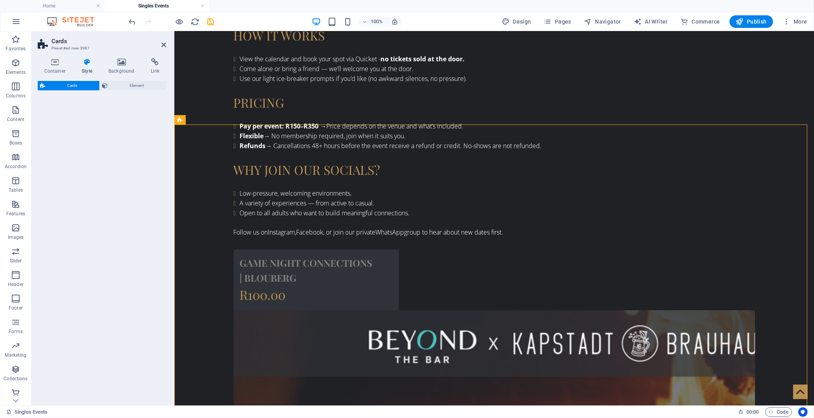
select select "rem"
select select "preset-image-boxes-v3-border"
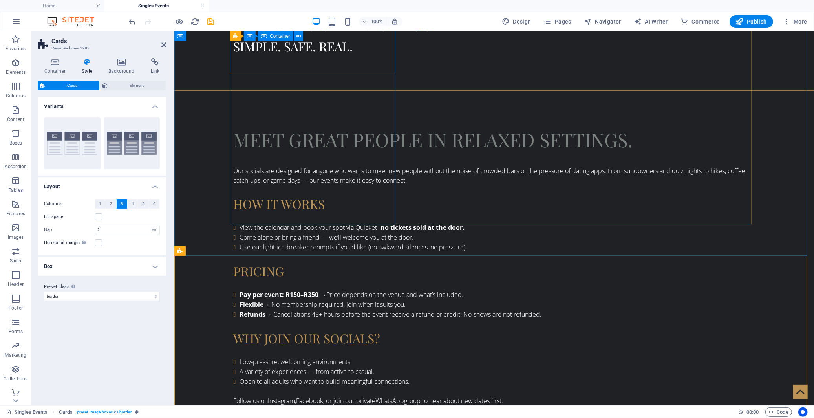
scroll to position [522, 0]
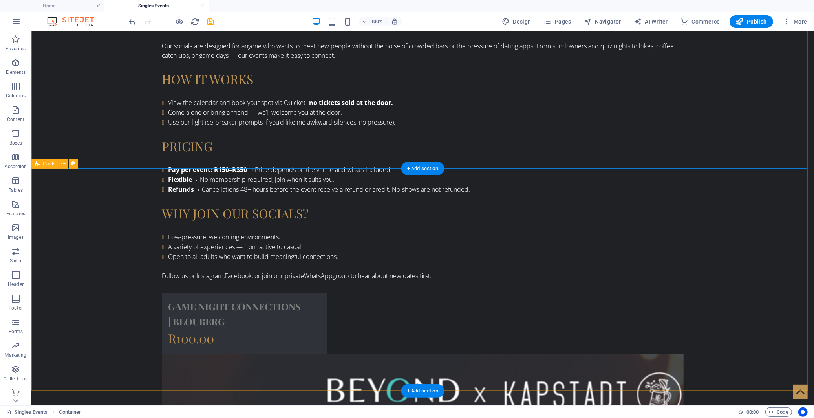
scroll to position [697, 0]
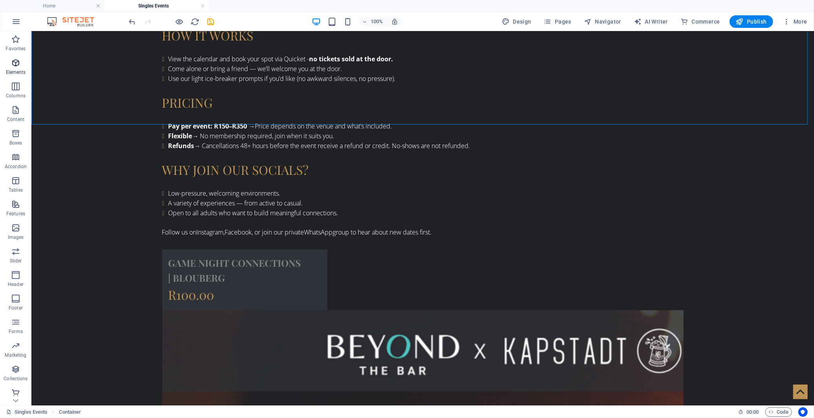
click at [16, 61] on icon "button" at bounding box center [15, 62] width 9 height 9
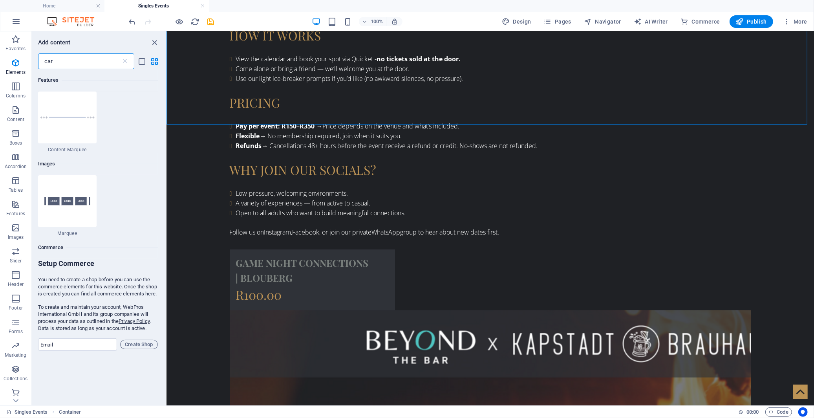
scroll to position [0, 0]
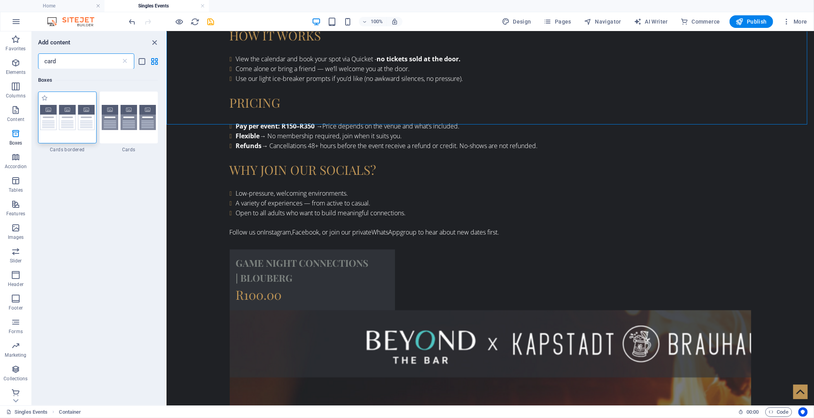
type input "card"
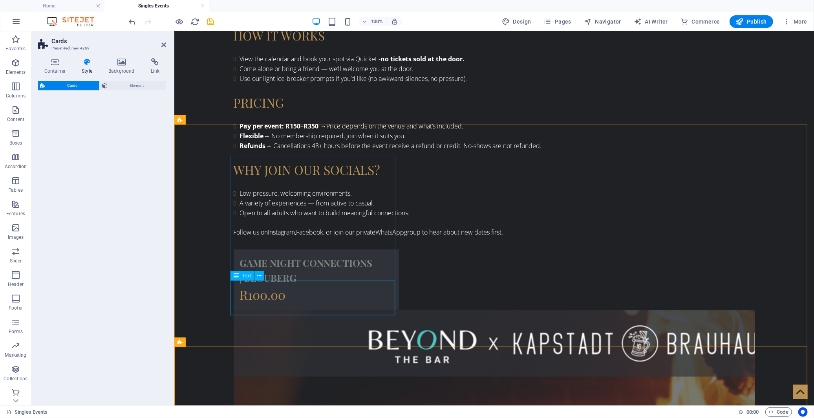
select select "rem"
select select "preset-image-boxes-v3-border"
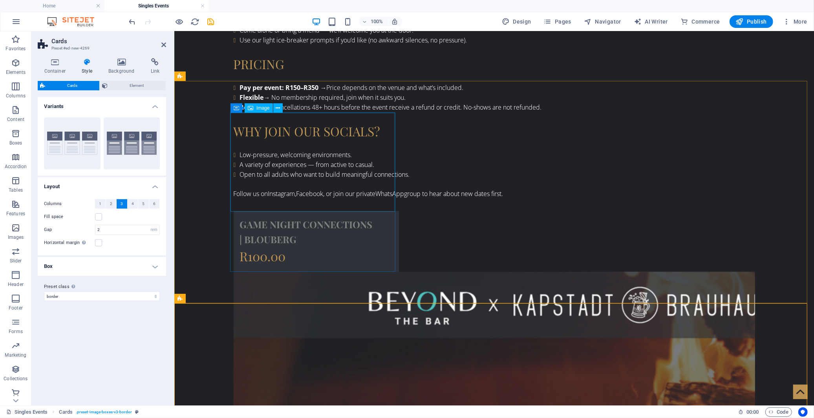
scroll to position [740, 0]
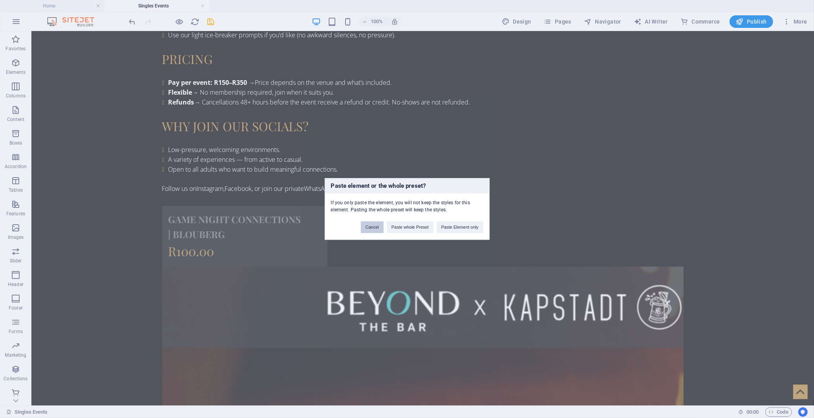
click at [379, 225] on button "Cancel" at bounding box center [372, 227] width 23 height 12
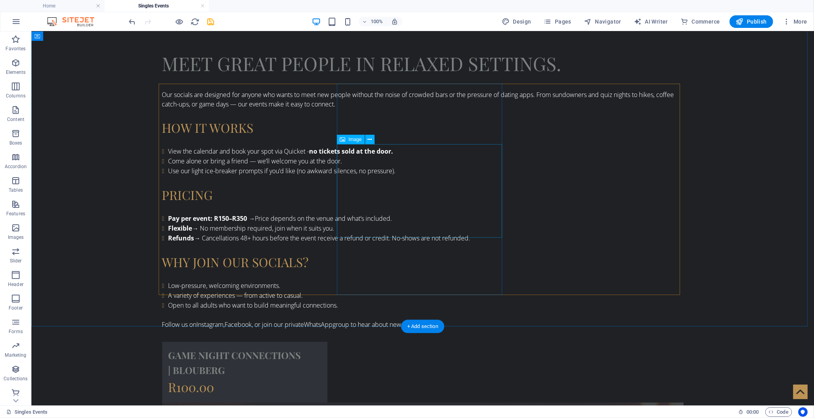
scroll to position [479, 0]
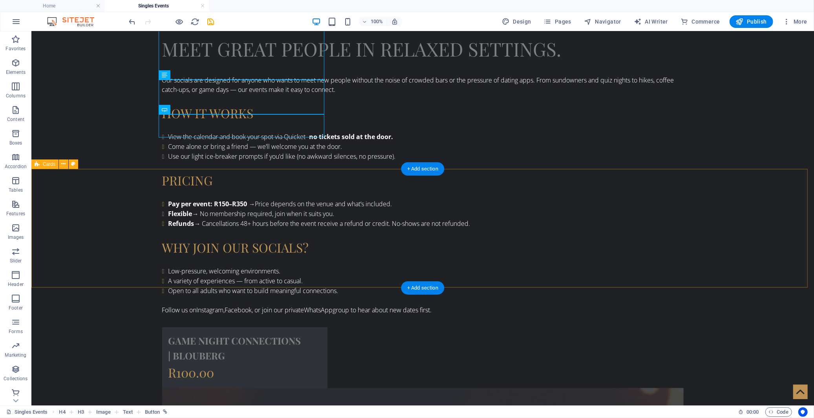
scroll to position [653, 0]
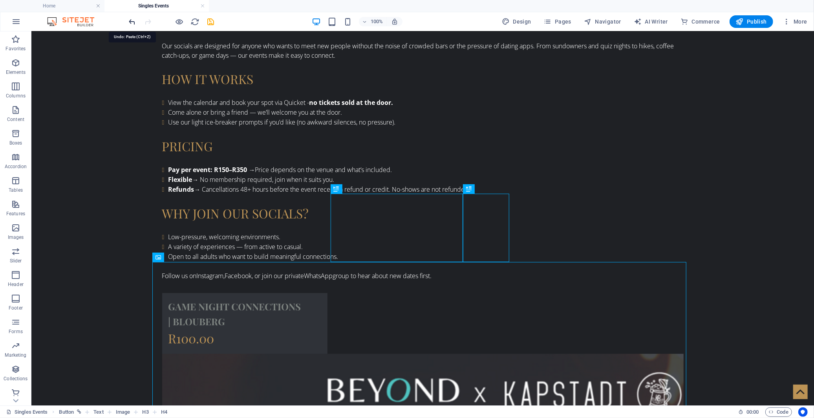
click at [131, 20] on icon "undo" at bounding box center [132, 21] width 9 height 9
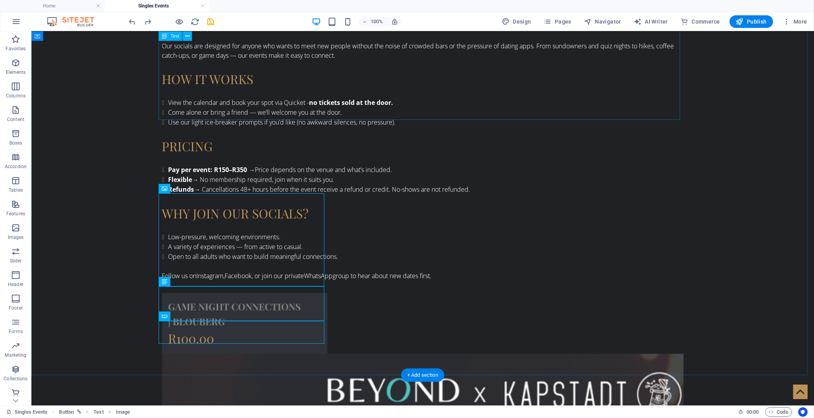
scroll to position [435, 0]
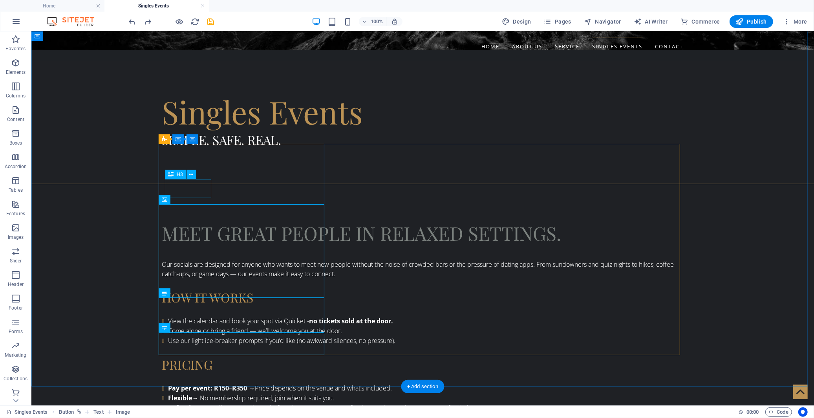
click at [233, 147] on icon at bounding box center [233, 145] width 4 height 8
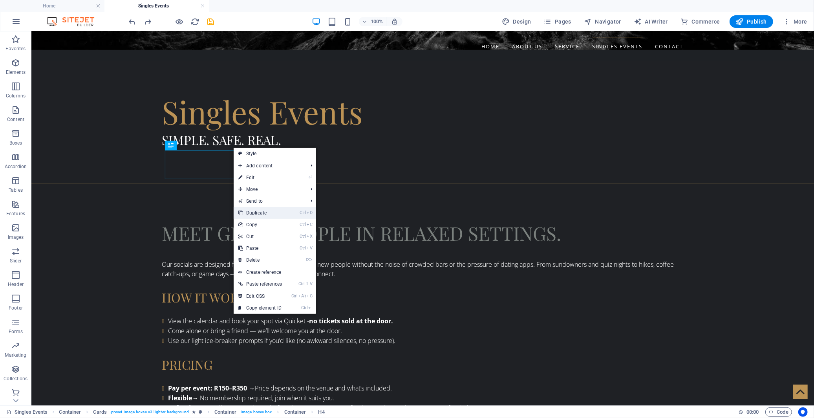
click at [255, 213] on link "Ctrl D Duplicate" at bounding box center [260, 213] width 53 height 12
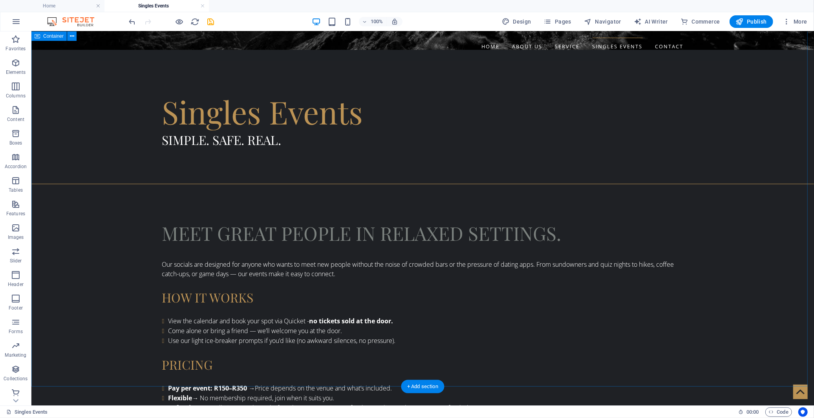
drag, startPoint x: 702, startPoint y: 115, endPoint x: 645, endPoint y: 121, distance: 58.0
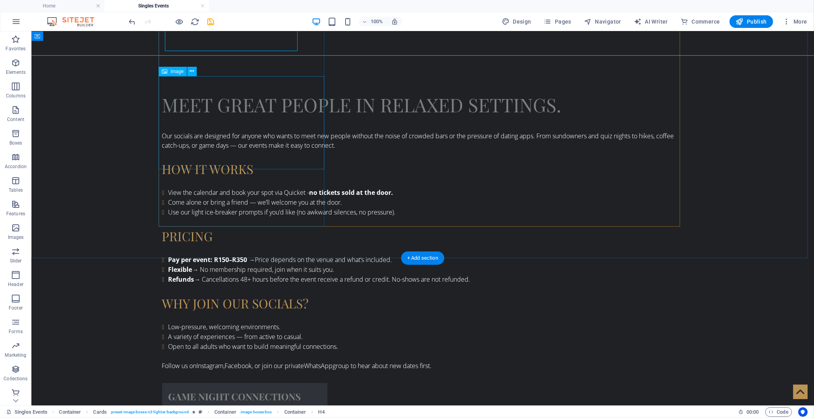
scroll to position [653, 0]
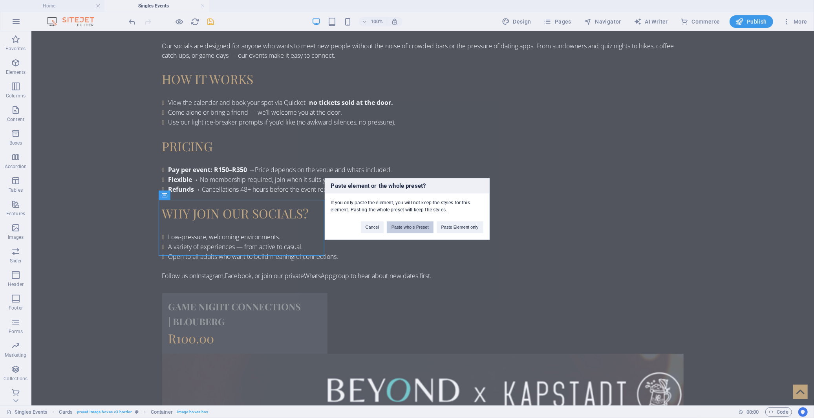
click at [415, 226] on button "Paste whole Preset" at bounding box center [410, 227] width 47 height 12
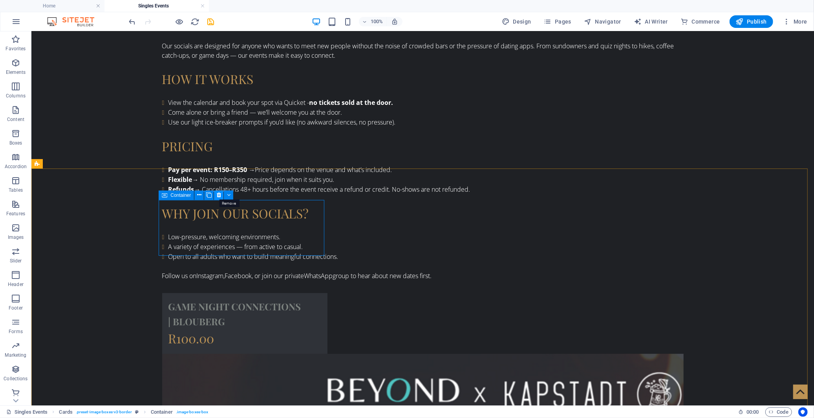
click at [220, 193] on icon at bounding box center [219, 195] width 4 height 8
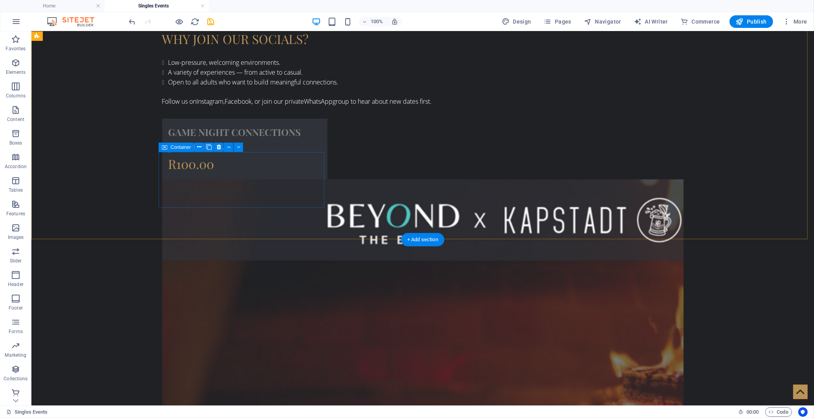
scroll to position [915, 0]
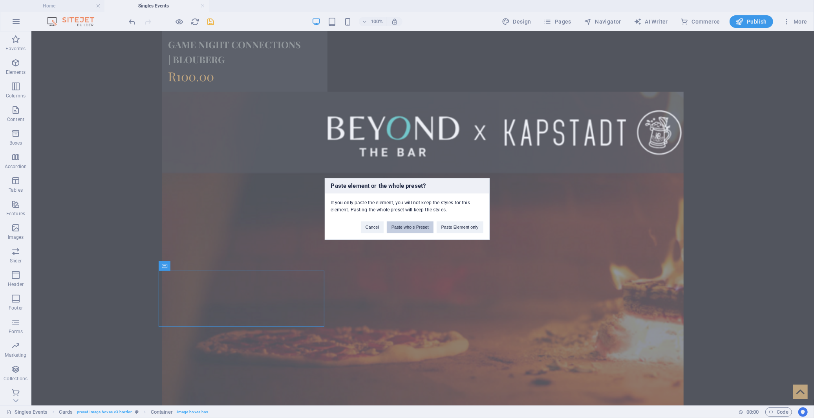
click at [418, 226] on button "Paste whole Preset" at bounding box center [410, 227] width 47 height 12
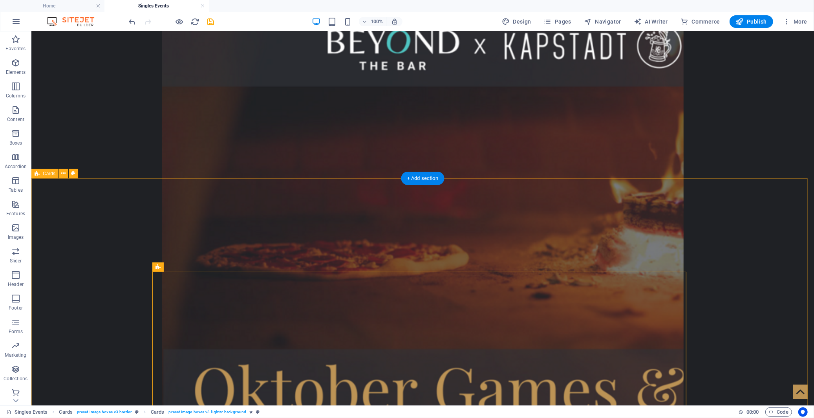
scroll to position [1002, 0]
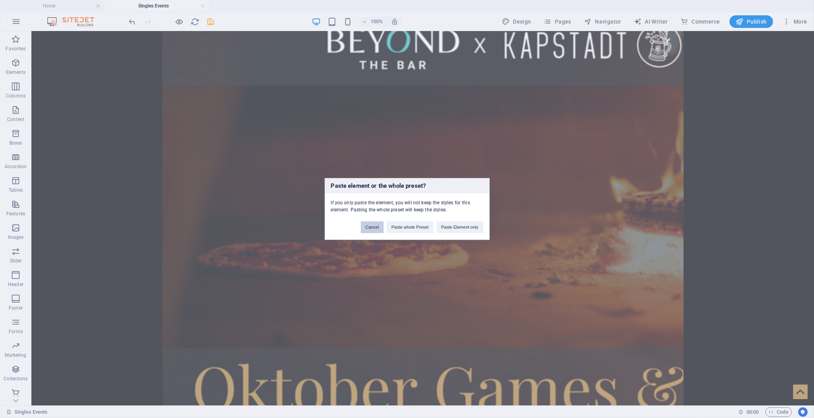
click at [367, 228] on button "Cancel" at bounding box center [372, 227] width 23 height 12
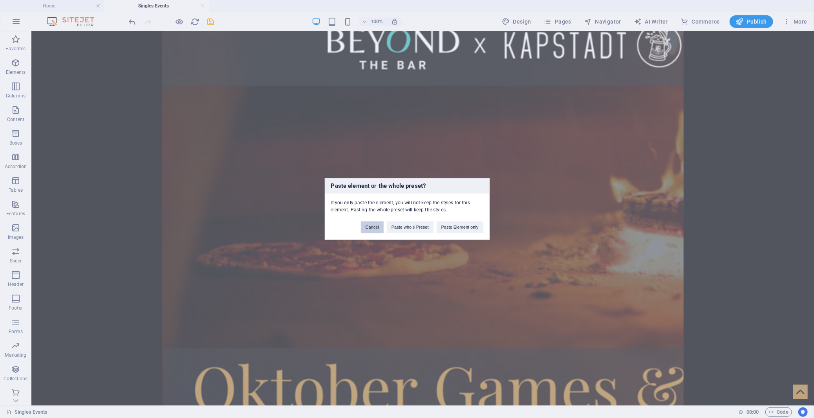
drag, startPoint x: 376, startPoint y: 228, endPoint x: 267, endPoint y: 95, distance: 172.4
click at [376, 228] on button "Cancel" at bounding box center [372, 227] width 23 height 12
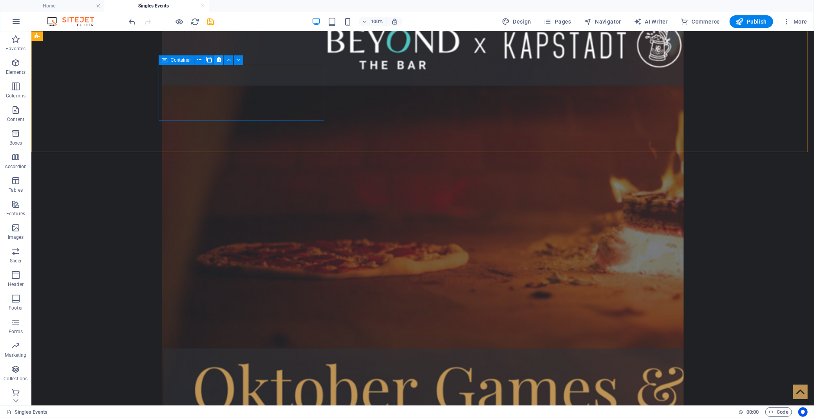
click at [220, 60] on icon at bounding box center [219, 60] width 4 height 8
click at [218, 60] on icon at bounding box center [219, 60] width 4 height 8
click at [217, 59] on icon at bounding box center [219, 60] width 4 height 8
click at [218, 59] on icon at bounding box center [219, 60] width 4 height 8
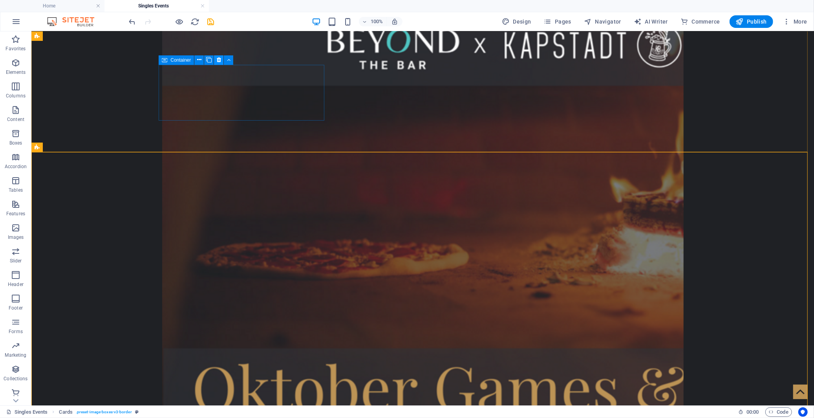
click at [219, 60] on icon at bounding box center [219, 60] width 4 height 8
click at [206, 18] on icon "save" at bounding box center [210, 21] width 9 height 9
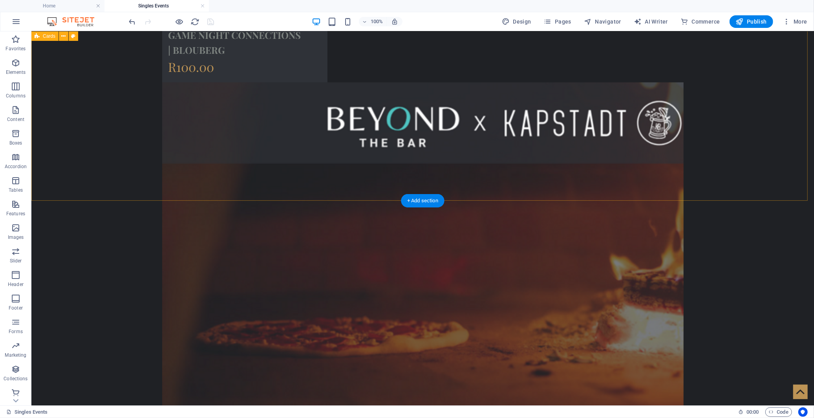
scroll to position [827, 0]
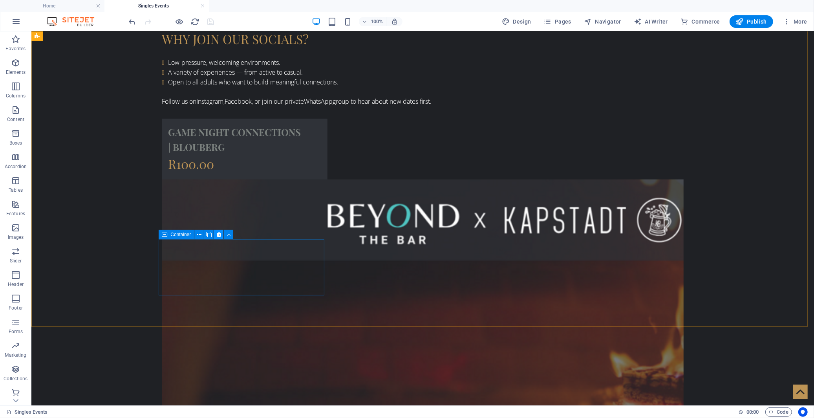
click at [218, 234] on icon at bounding box center [219, 234] width 4 height 8
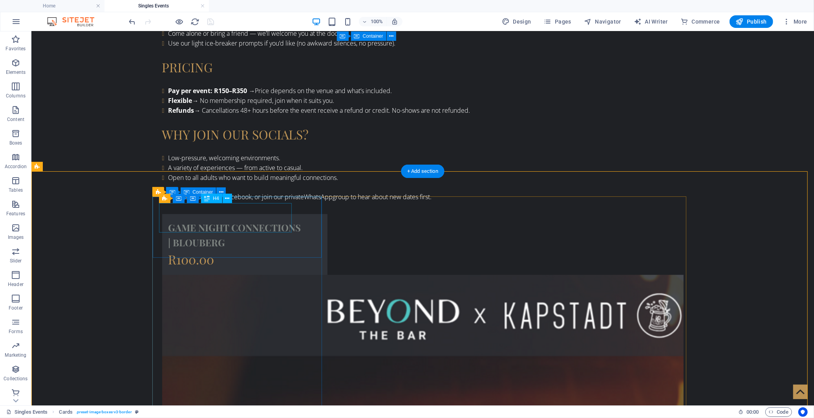
scroll to position [740, 0]
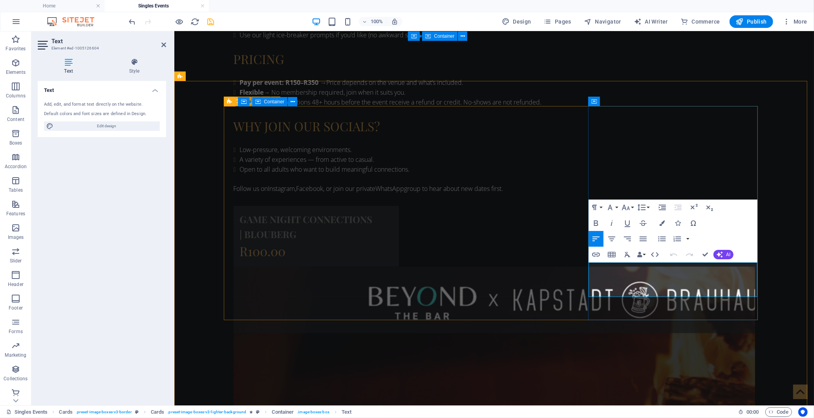
drag, startPoint x: 621, startPoint y: 273, endPoint x: 625, endPoint y: 273, distance: 4.7
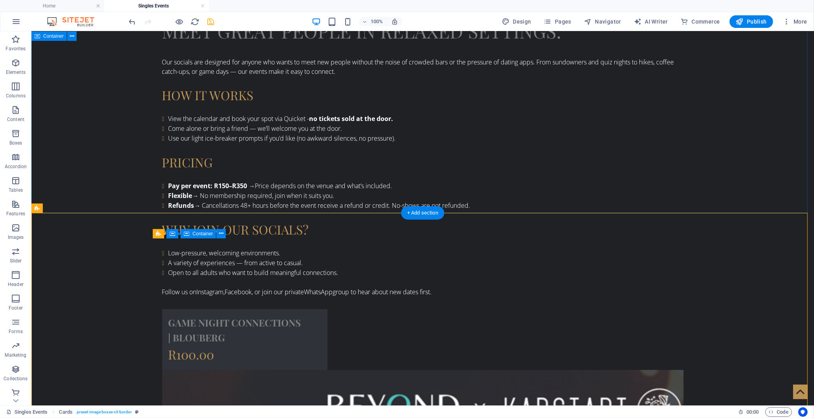
scroll to position [653, 0]
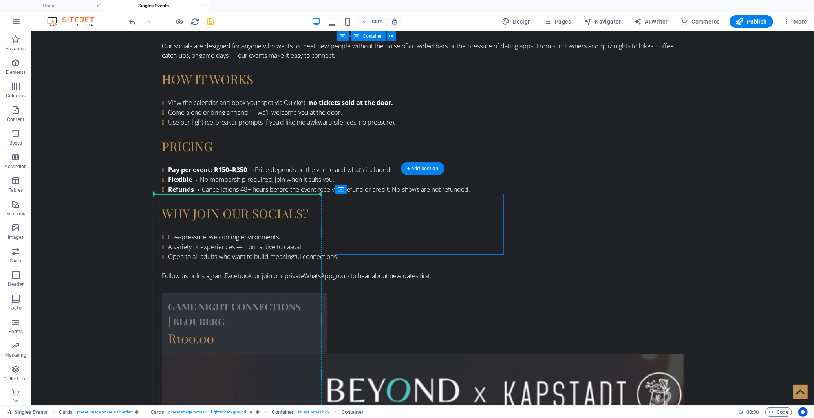
drag, startPoint x: 392, startPoint y: 222, endPoint x: 158, endPoint y: 204, distance: 235.0
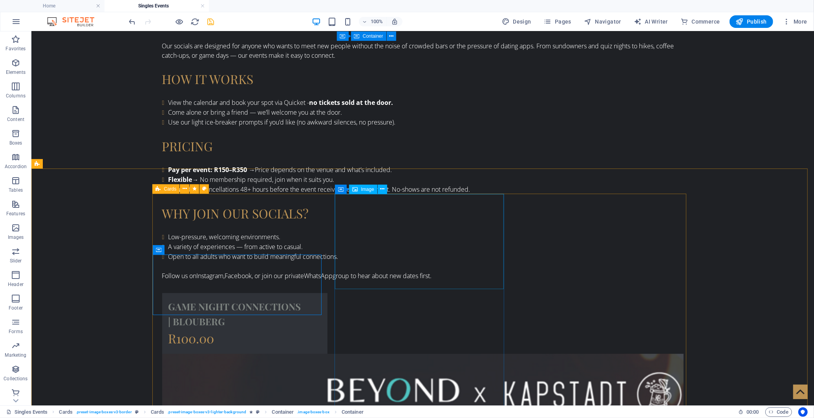
drag, startPoint x: 167, startPoint y: 249, endPoint x: 367, endPoint y: 194, distance: 207.7
click at [178, 252] on div "Container" at bounding box center [170, 249] width 35 height 9
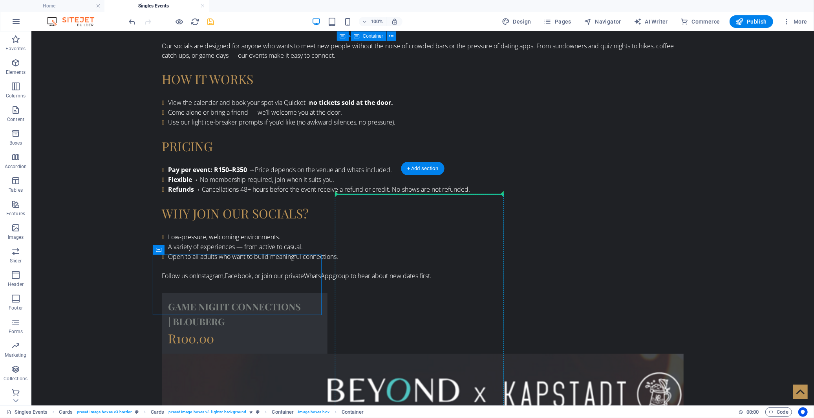
drag, startPoint x: 209, startPoint y: 283, endPoint x: 367, endPoint y: 199, distance: 178.8
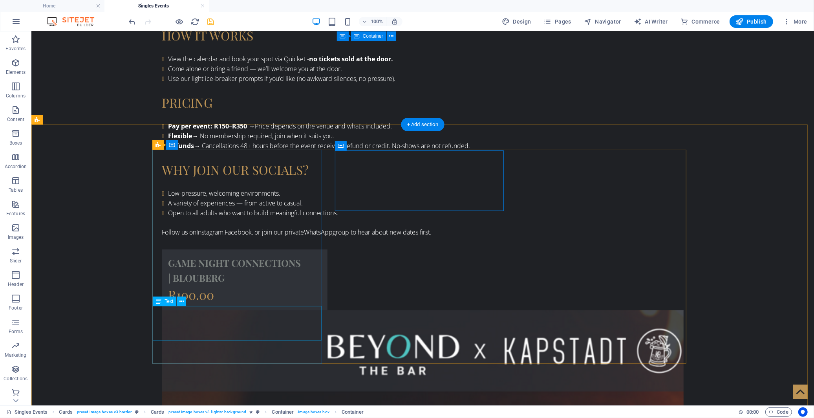
drag, startPoint x: 199, startPoint y: 334, endPoint x: 181, endPoint y: 311, distance: 29.7
click at [161, 303] on icon at bounding box center [158, 300] width 5 height 9
drag, startPoint x: 194, startPoint y: 331, endPoint x: 376, endPoint y: 307, distance: 183.7
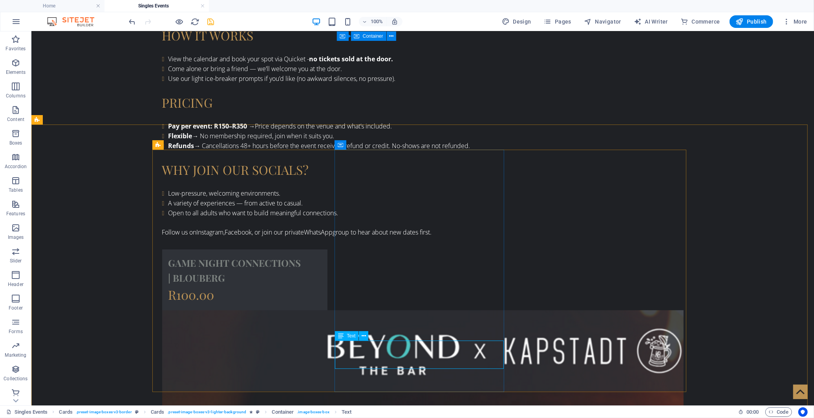
scroll to position [701, 0]
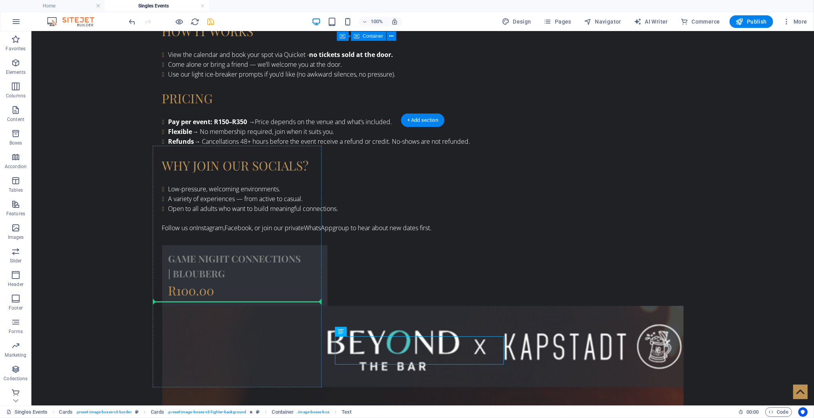
drag, startPoint x: 383, startPoint y: 369, endPoint x: 249, endPoint y: 304, distance: 149.2
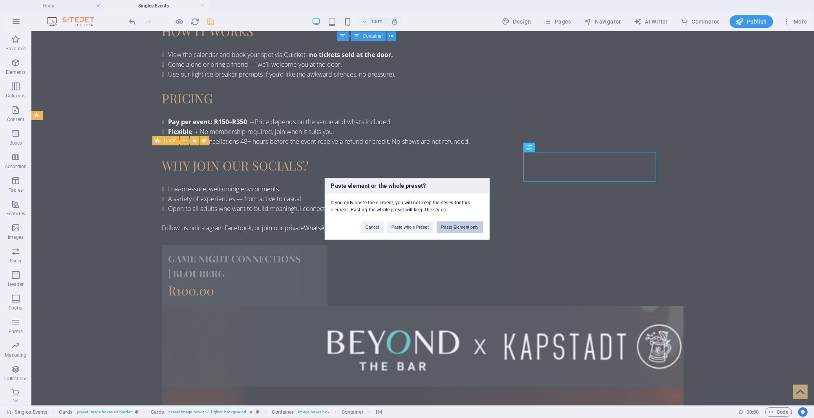
click at [450, 226] on button "Paste Element only" at bounding box center [459, 227] width 47 height 12
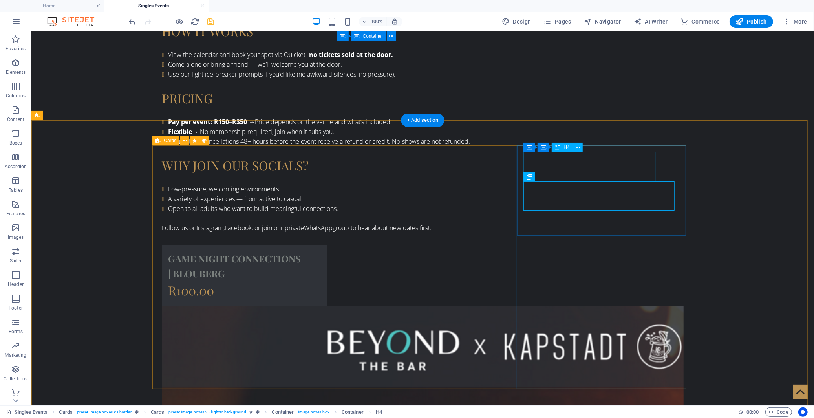
click at [576, 150] on icon at bounding box center [577, 147] width 4 height 8
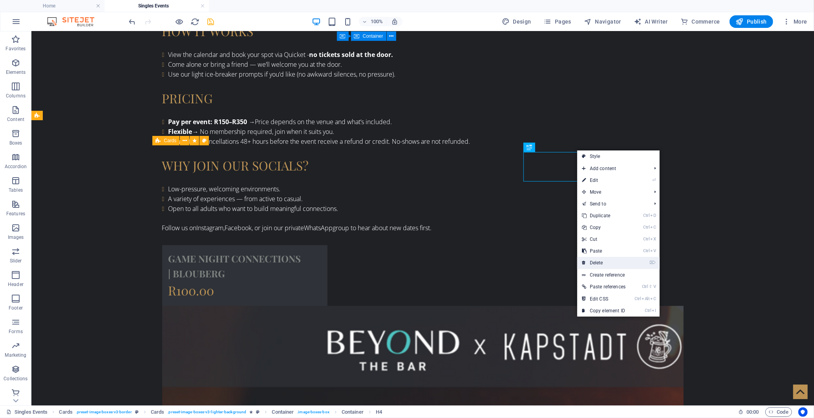
click at [590, 259] on link "⌦ Delete" at bounding box center [603, 263] width 53 height 12
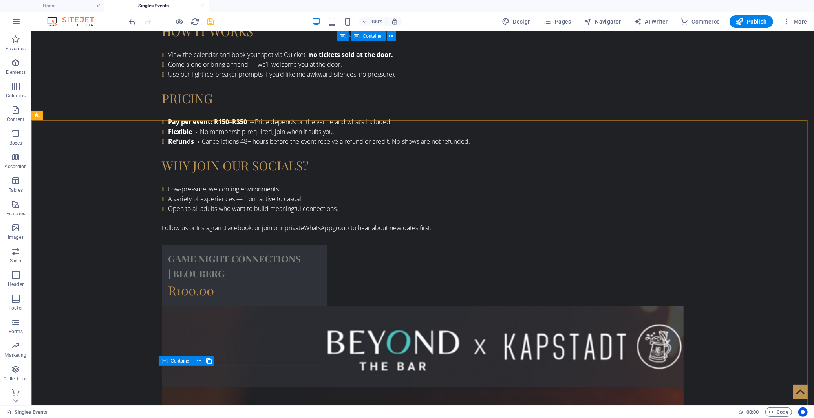
click at [218, 359] on div "Container" at bounding box center [189, 361] width 60 height 10
click at [218, 363] on icon at bounding box center [219, 361] width 4 height 8
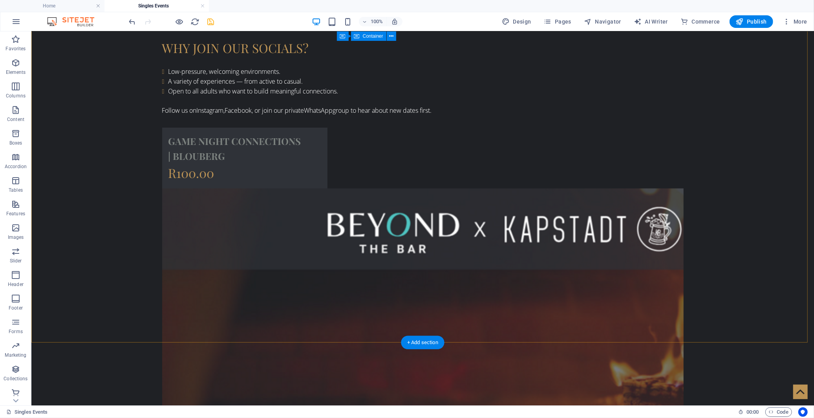
scroll to position [832, 0]
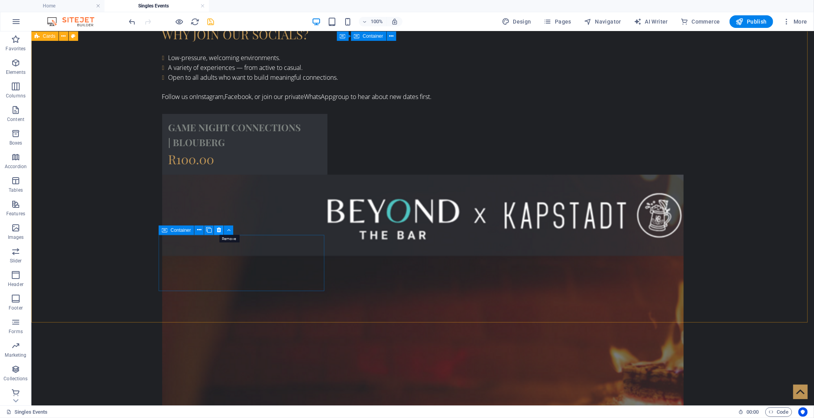
click at [219, 229] on icon at bounding box center [219, 230] width 4 height 8
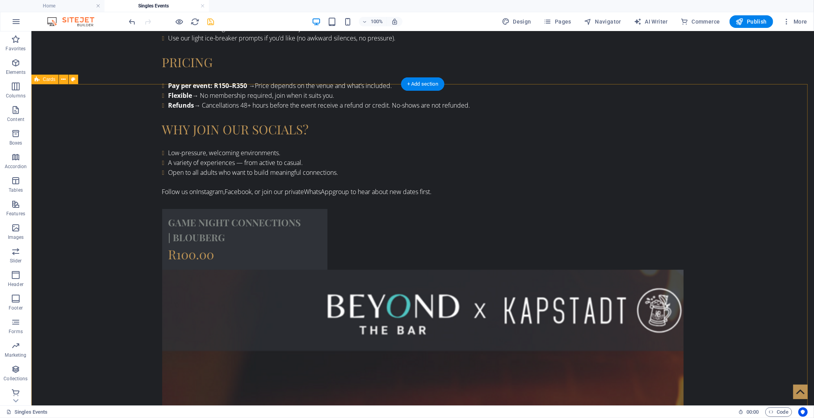
scroll to position [741, 0]
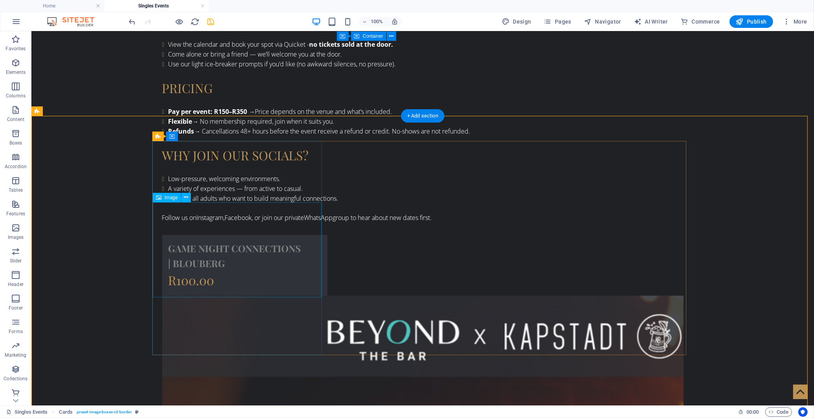
scroll to position [698, 0]
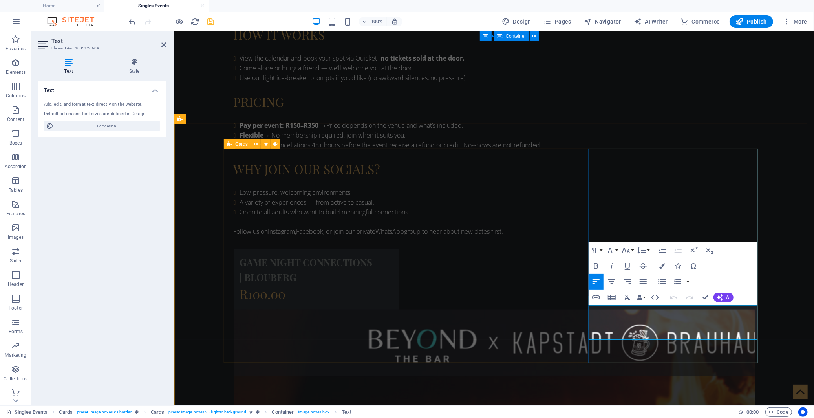
drag, startPoint x: 620, startPoint y: 316, endPoint x: 625, endPoint y: 317, distance: 4.7
drag, startPoint x: 604, startPoint y: 317, endPoint x: 595, endPoint y: 317, distance: 9.4
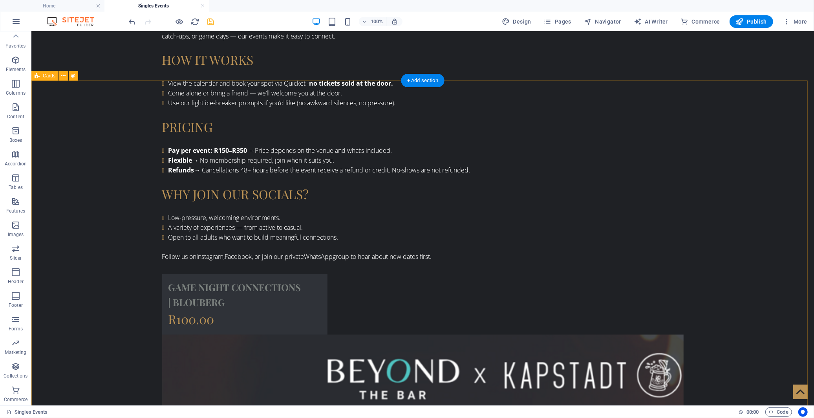
scroll to position [741, 0]
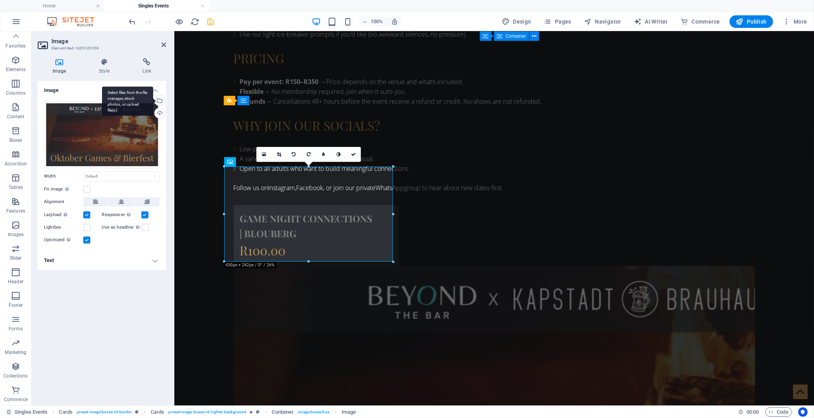
click at [153, 102] on div "Select files from the file manager, stock photos, or upload file(s)" at bounding box center [127, 100] width 51 height 29
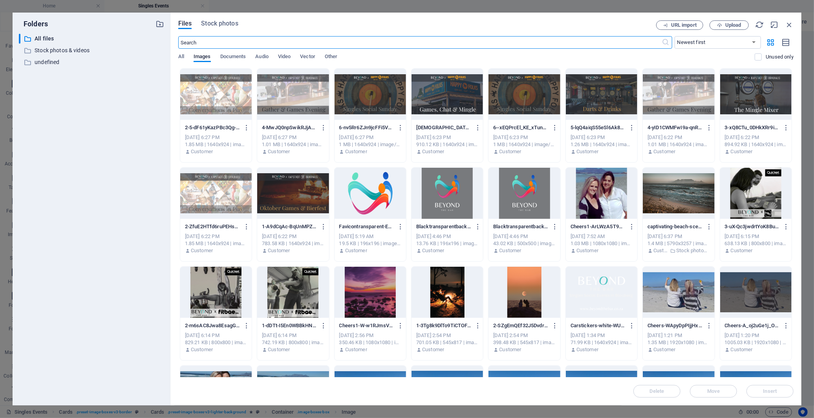
scroll to position [724, 0]
click at [360, 95] on div at bounding box center [369, 94] width 71 height 51
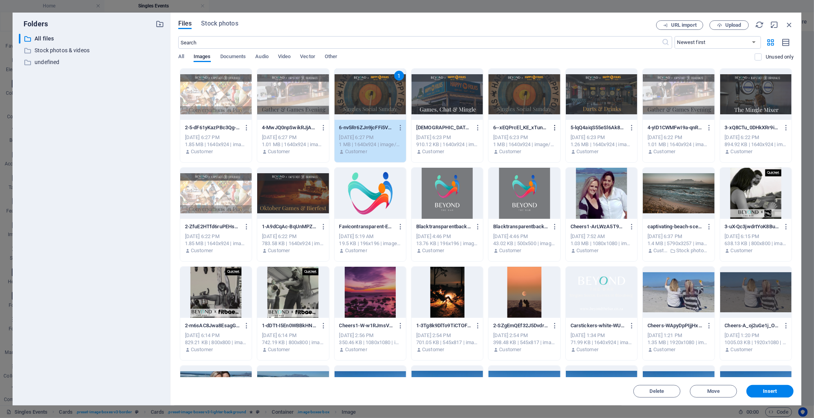
click at [553, 130] on icon "button" at bounding box center [554, 127] width 7 height 7
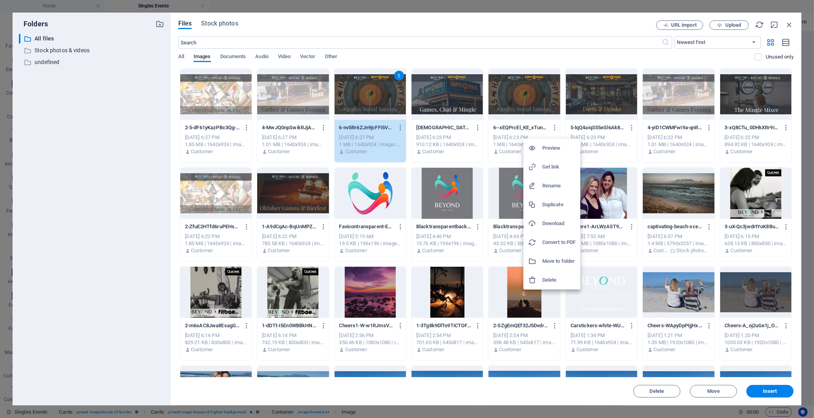
click at [557, 278] on h6 "Delete" at bounding box center [558, 279] width 33 height 9
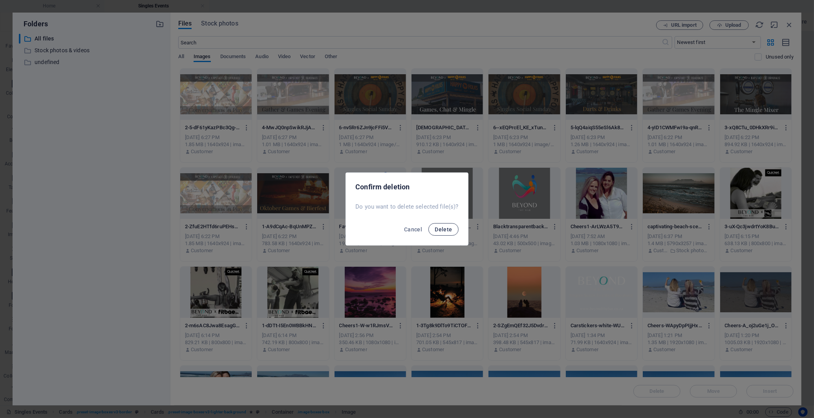
click at [442, 228] on span "Delete" at bounding box center [443, 229] width 17 height 6
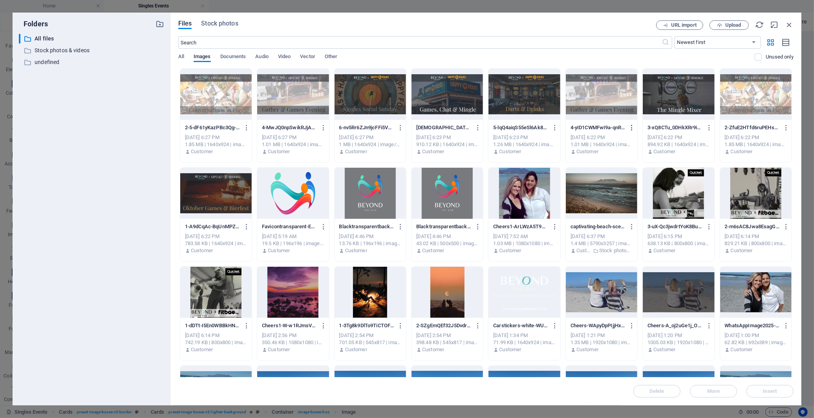
click at [632, 126] on icon "button" at bounding box center [631, 127] width 7 height 7
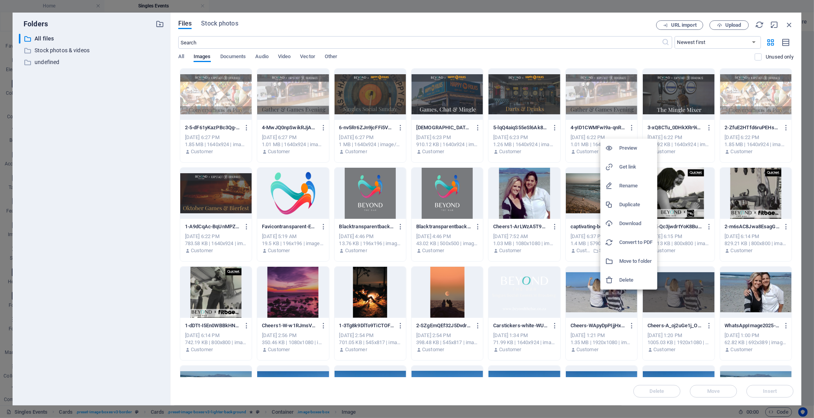
click at [635, 278] on h6 "Delete" at bounding box center [635, 279] width 33 height 9
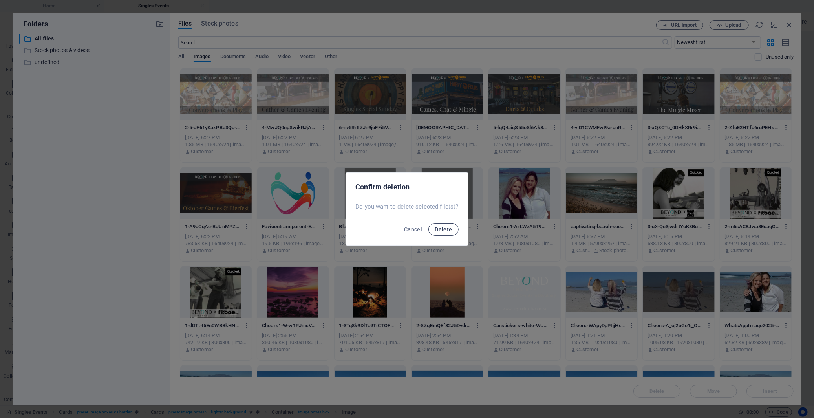
click at [452, 227] on button "Delete" at bounding box center [443, 229] width 30 height 13
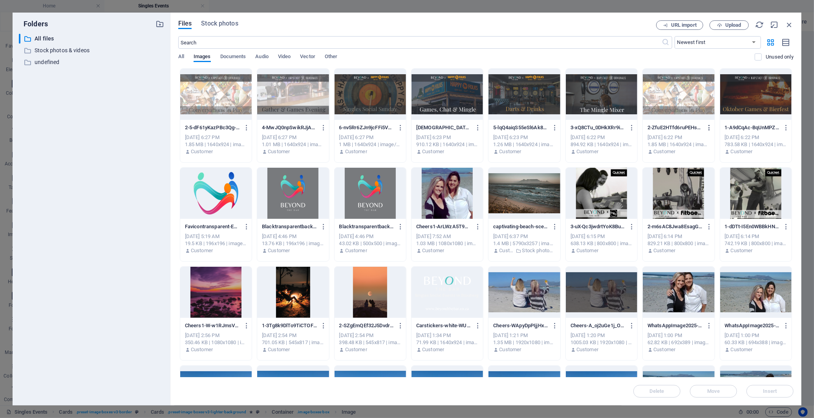
click at [708, 126] on icon "button" at bounding box center [708, 127] width 7 height 7
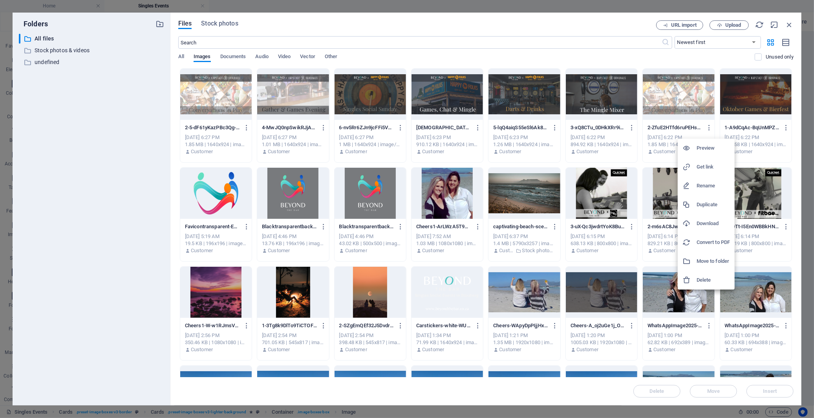
click at [706, 283] on h6 "Delete" at bounding box center [712, 279] width 33 height 9
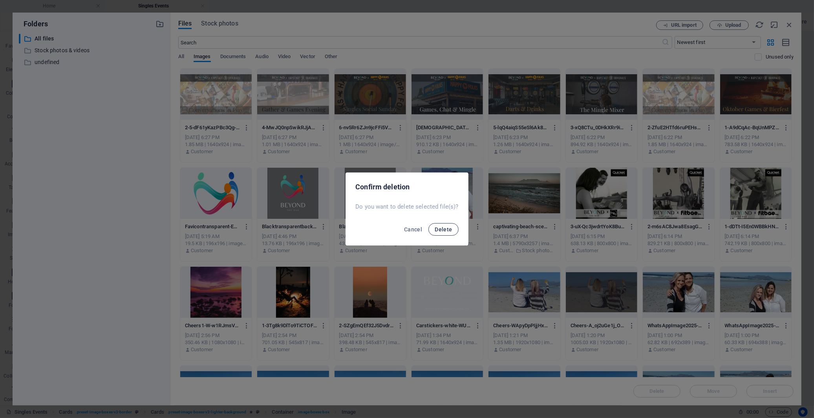
click at [449, 226] on span "Delete" at bounding box center [443, 229] width 17 height 6
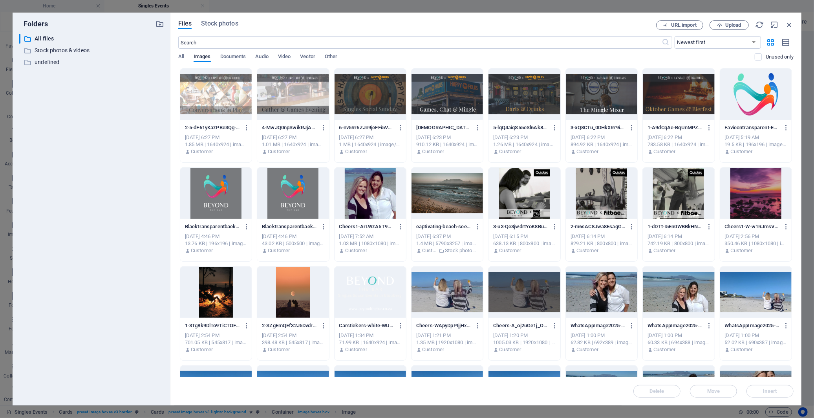
click at [356, 93] on div at bounding box center [369, 94] width 71 height 51
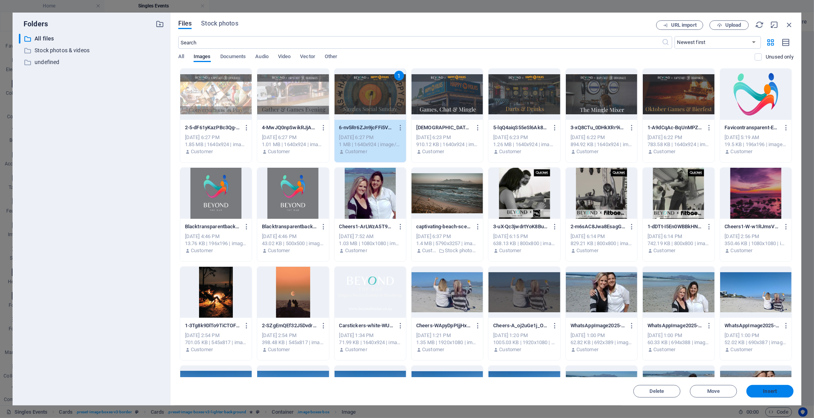
click at [760, 389] on span "Insert" at bounding box center [769, 391] width 41 height 5
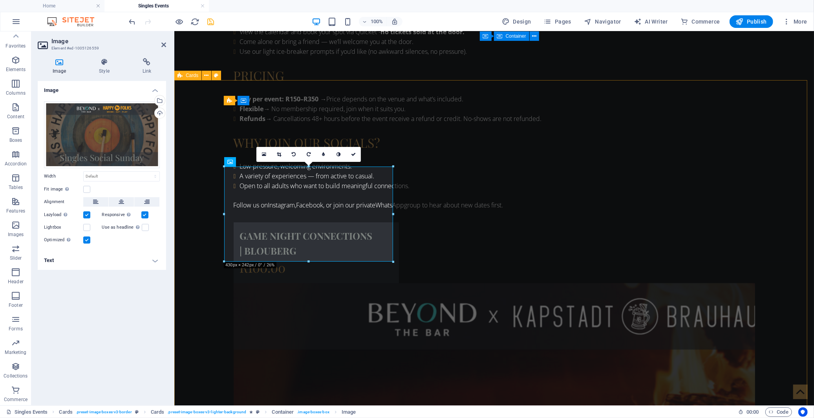
scroll to position [741, 0]
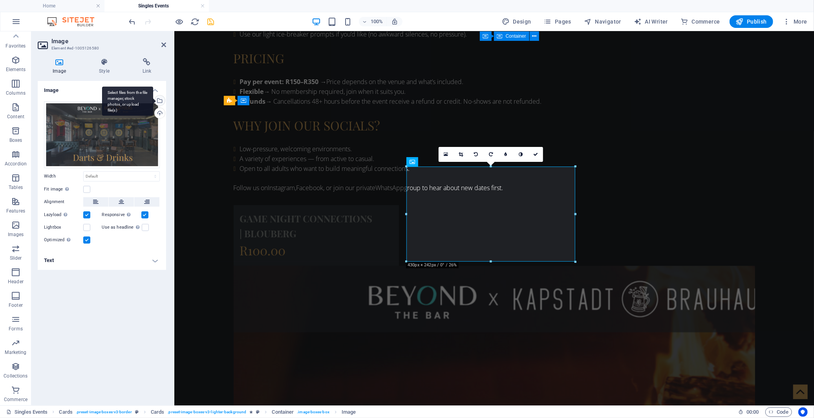
click at [159, 103] on div "Select files from the file manager, stock photos, or upload file(s)" at bounding box center [159, 101] width 12 height 12
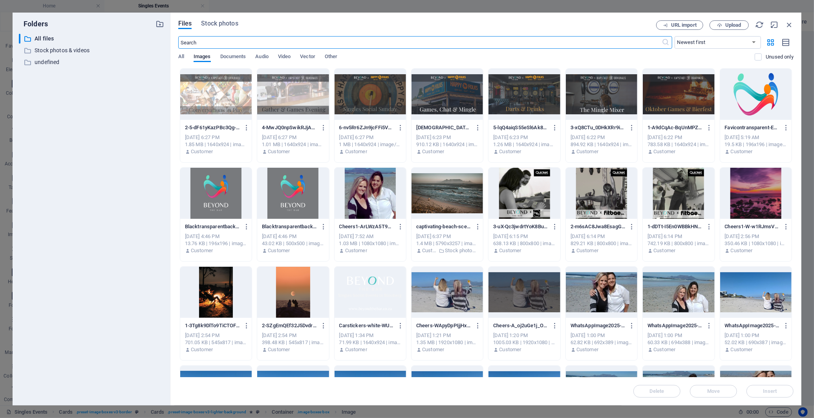
scroll to position [724, 0]
click at [581, 96] on div at bounding box center [601, 94] width 71 height 51
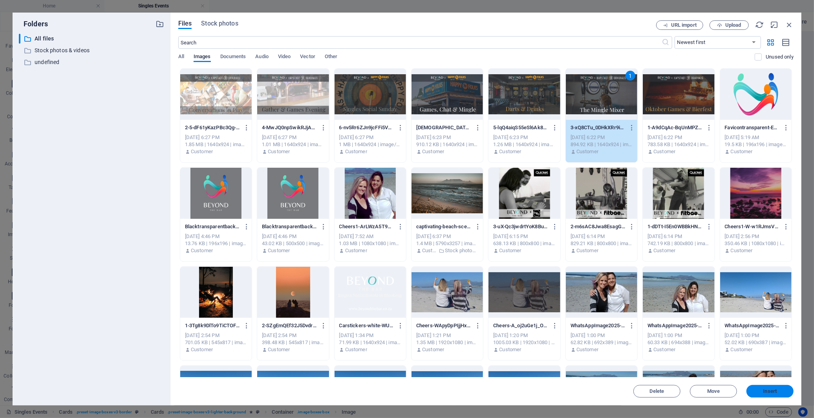
drag, startPoint x: 772, startPoint y: 393, endPoint x: 478, endPoint y: 295, distance: 309.8
click at [772, 393] on span "Insert" at bounding box center [770, 391] width 14 height 5
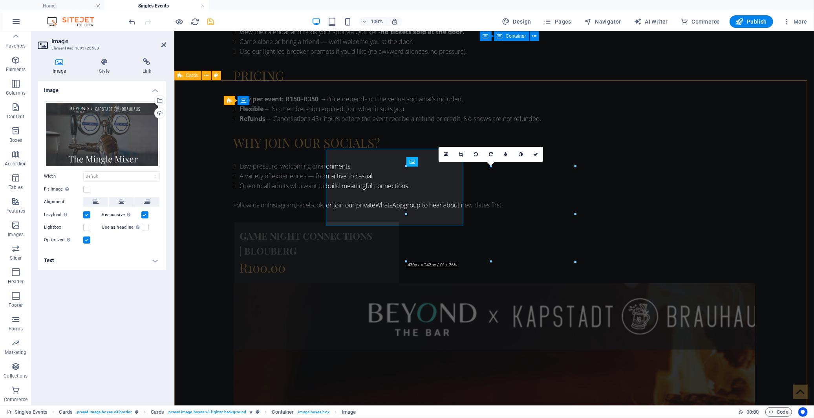
scroll to position [741, 0]
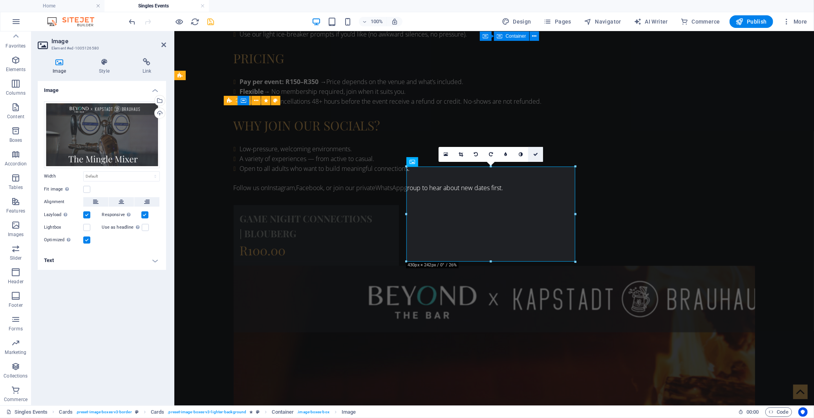
drag, startPoint x: 536, startPoint y: 153, endPoint x: 430, endPoint y: 245, distance: 139.9
click at [536, 153] on icon at bounding box center [535, 154] width 5 height 5
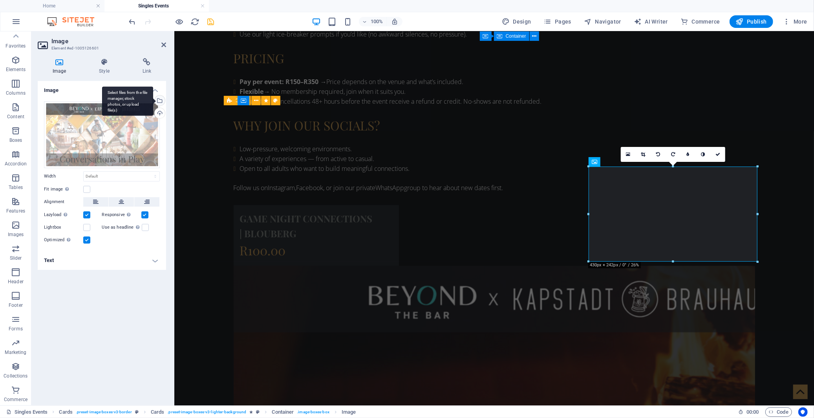
click at [162, 100] on div "Select files from the file manager, stock photos, or upload file(s)" at bounding box center [159, 101] width 12 height 12
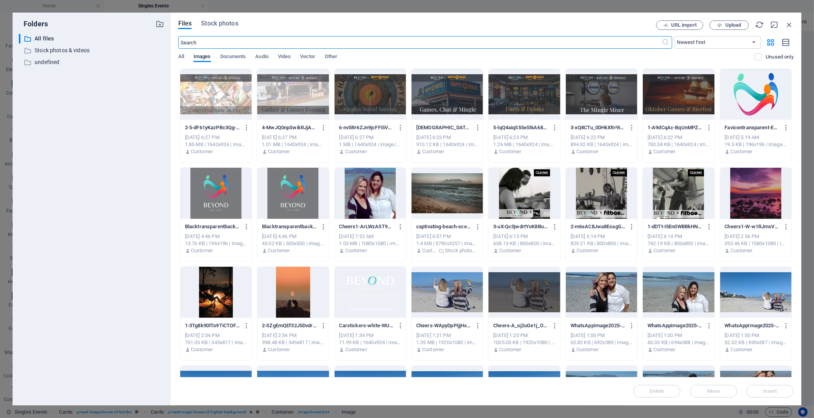
scroll to position [724, 0]
click at [438, 93] on div at bounding box center [446, 94] width 71 height 51
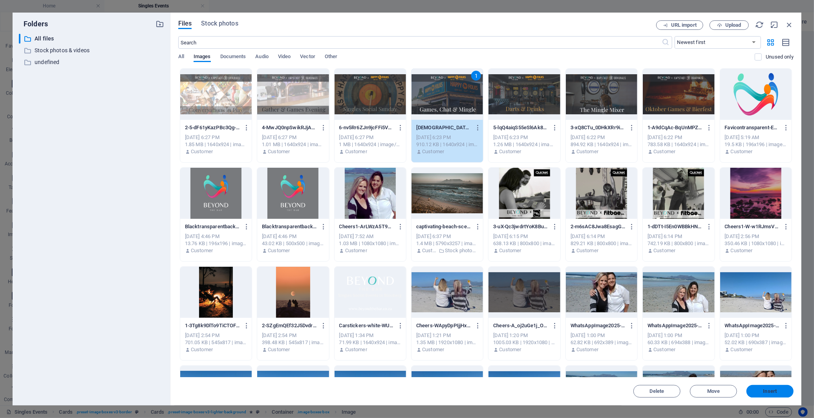
drag, startPoint x: 763, startPoint y: 393, endPoint x: 557, endPoint y: 339, distance: 213.2
click at [763, 393] on span "Insert" at bounding box center [770, 391] width 14 height 5
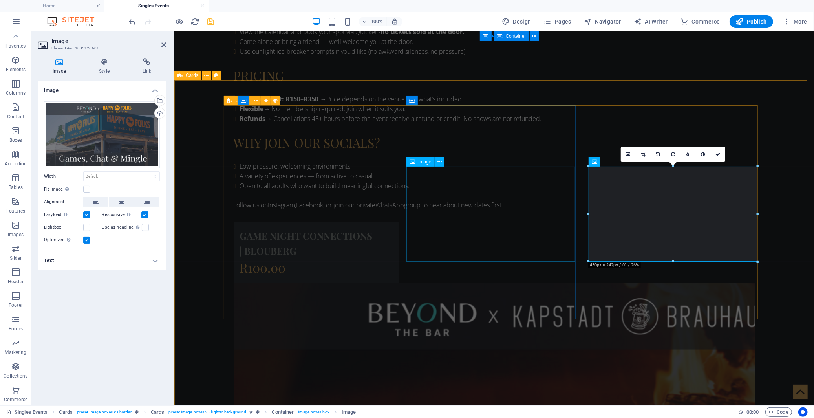
scroll to position [741, 0]
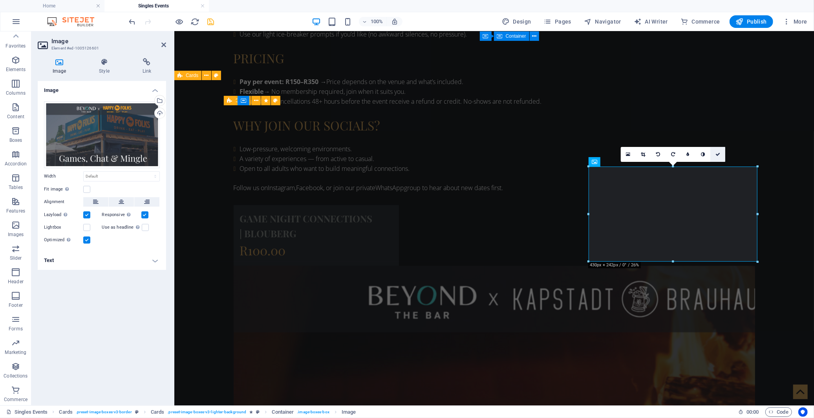
click at [716, 152] on icon at bounding box center [717, 154] width 5 height 5
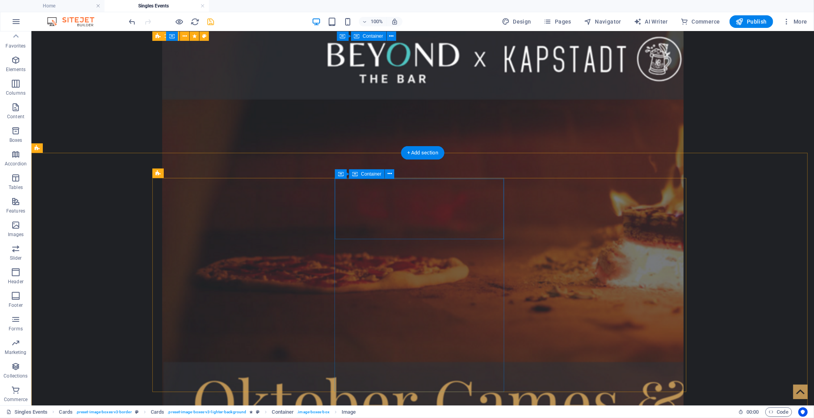
scroll to position [1003, 0]
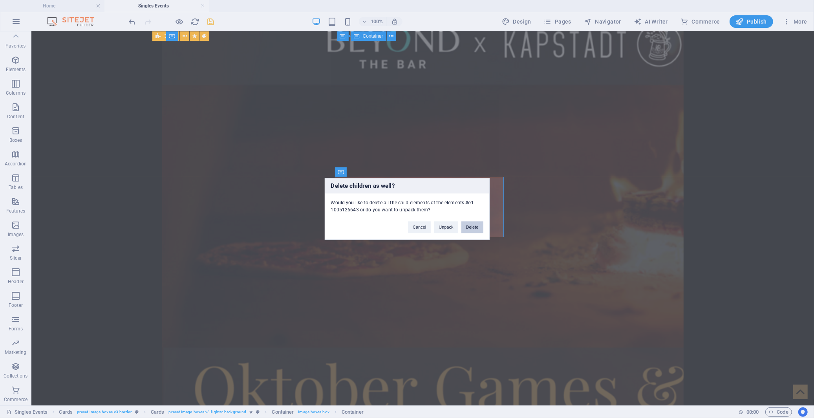
click at [467, 230] on button "Delete" at bounding box center [472, 227] width 22 height 12
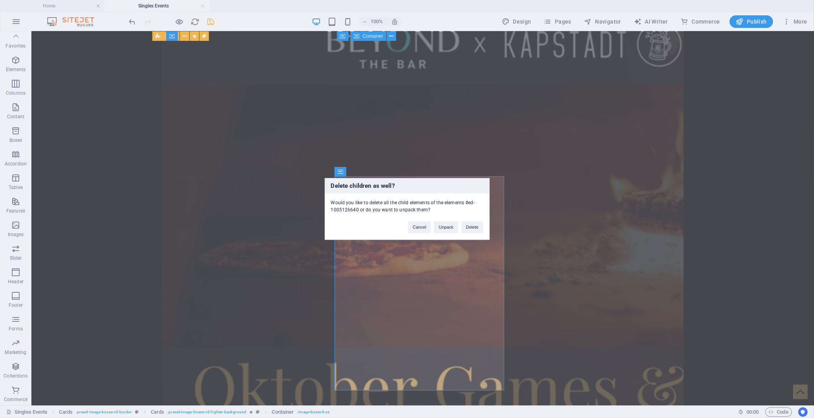
click at [467, 228] on button "Delete" at bounding box center [472, 227] width 22 height 12
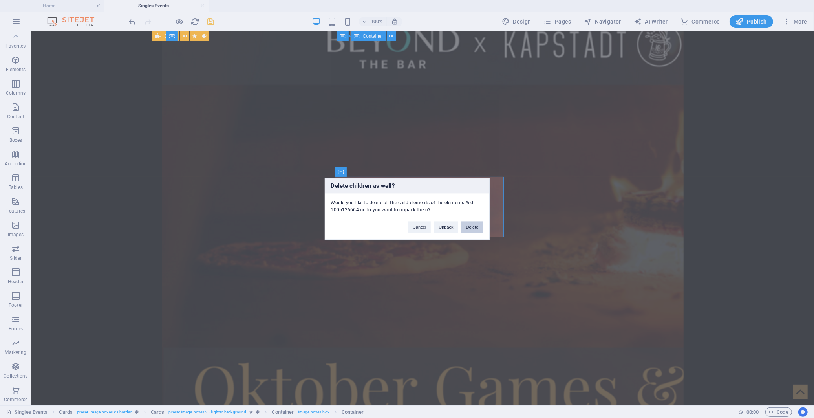
click at [469, 226] on button "Delete" at bounding box center [472, 227] width 22 height 12
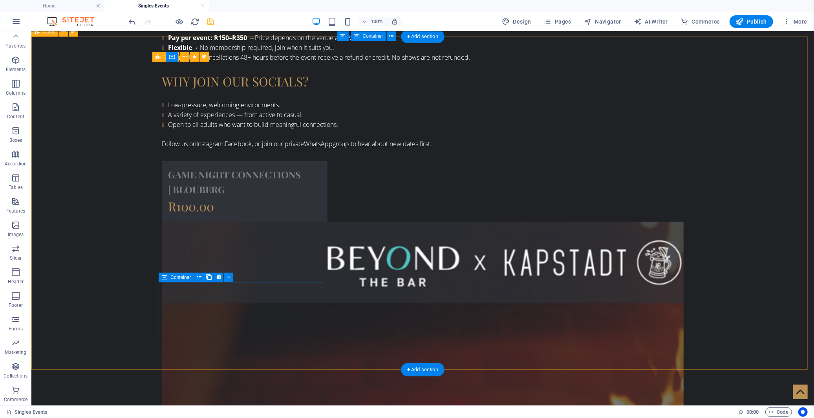
click at [217, 279] on icon at bounding box center [219, 277] width 4 height 8
click at [219, 277] on icon at bounding box center [219, 277] width 4 height 8
click at [198, 278] on icon at bounding box center [199, 277] width 4 height 8
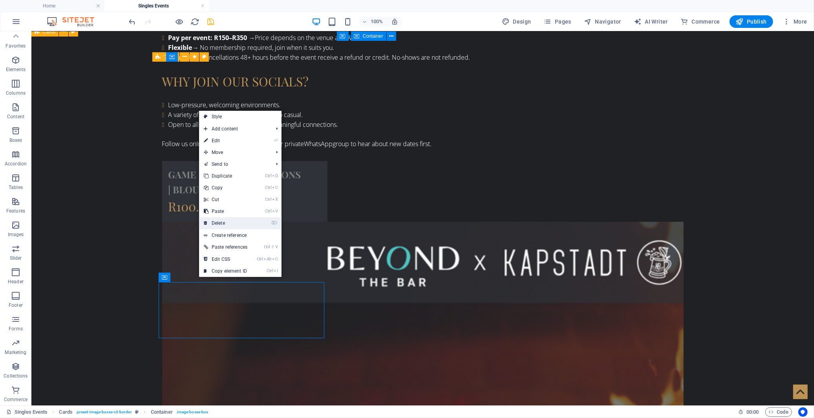
click at [232, 224] on link "⌦ Delete" at bounding box center [225, 223] width 53 height 12
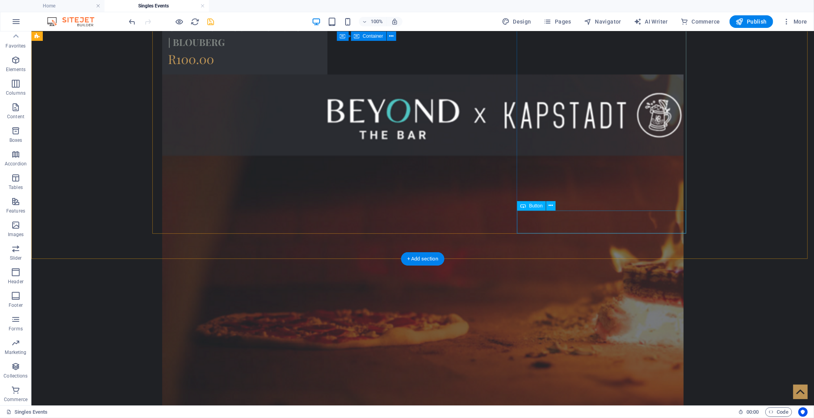
scroll to position [959, 0]
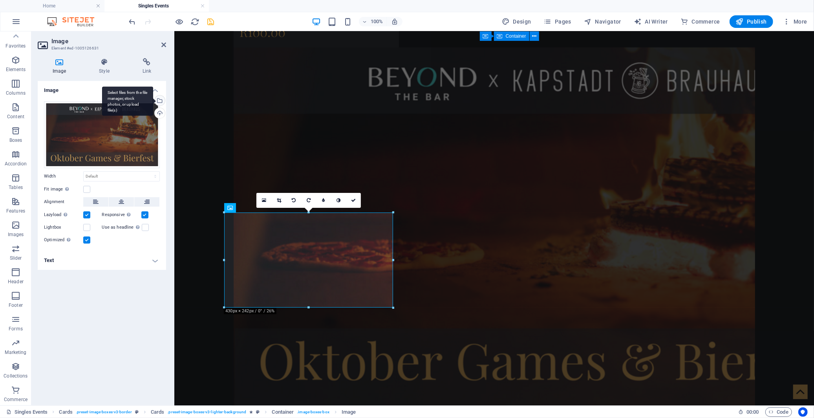
click at [160, 100] on div "Select files from the file manager, stock photos, or upload file(s)" at bounding box center [159, 101] width 12 height 12
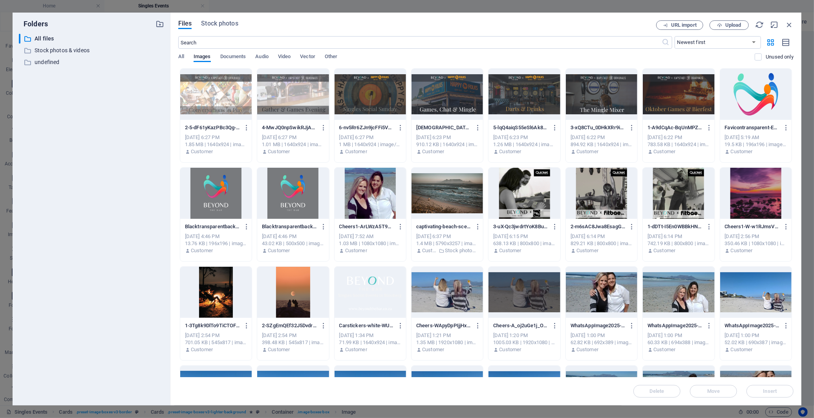
click at [284, 89] on div at bounding box center [292, 94] width 71 height 51
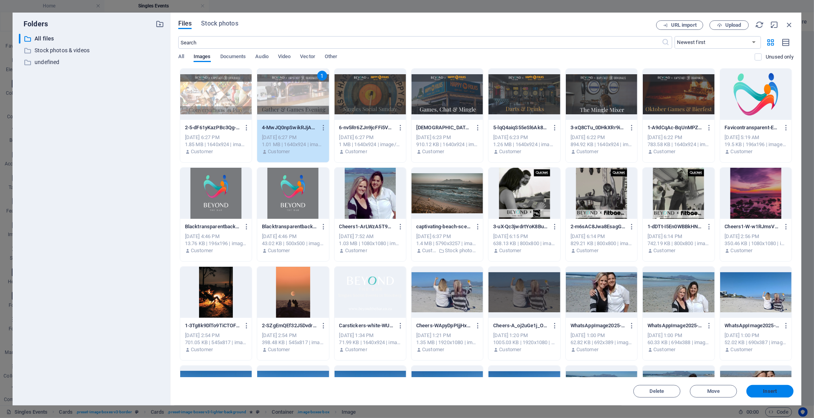
click at [773, 394] on button "Insert" at bounding box center [769, 391] width 47 height 13
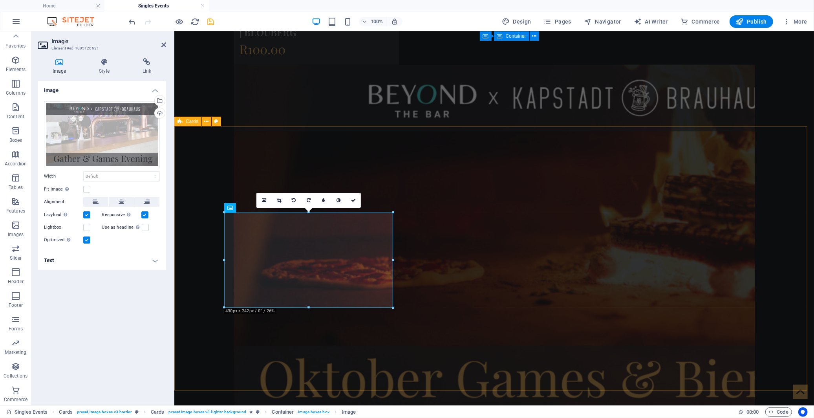
scroll to position [959, 0]
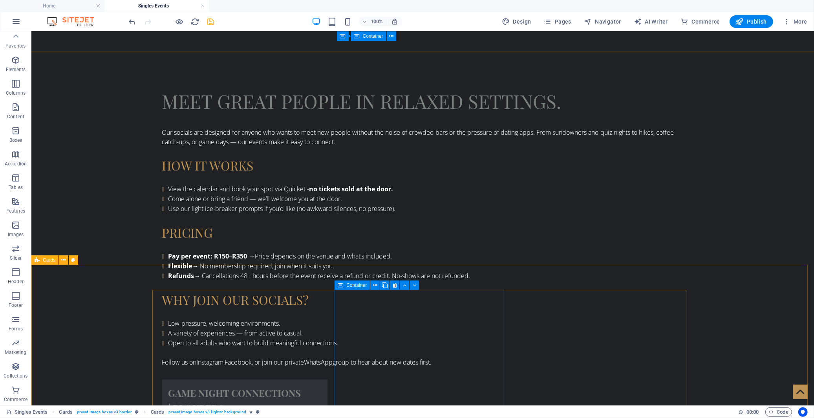
scroll to position [436, 0]
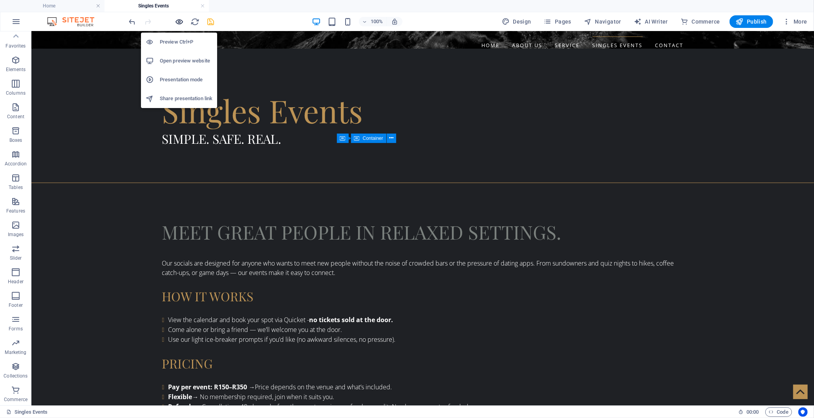
click at [177, 20] on icon "button" at bounding box center [179, 21] width 9 height 9
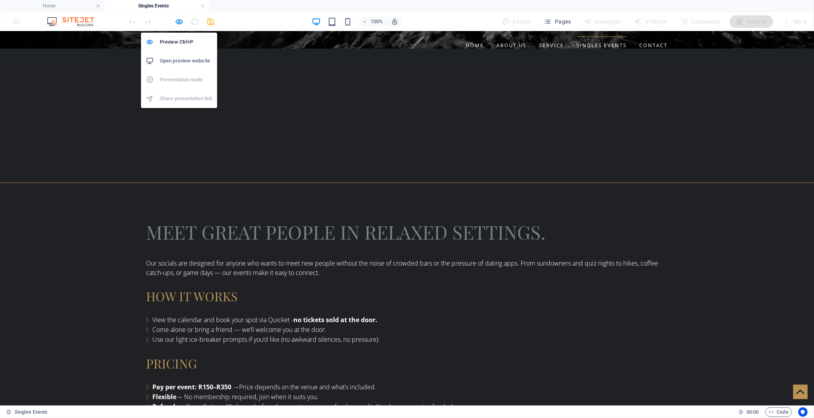
click at [183, 60] on h6 "Open preview website" at bounding box center [186, 60] width 53 height 9
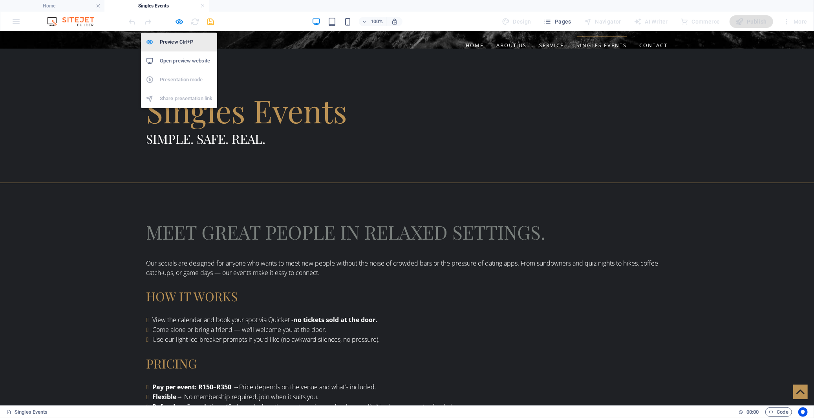
click at [179, 37] on h6 "Preview Ctrl+P" at bounding box center [186, 41] width 53 height 9
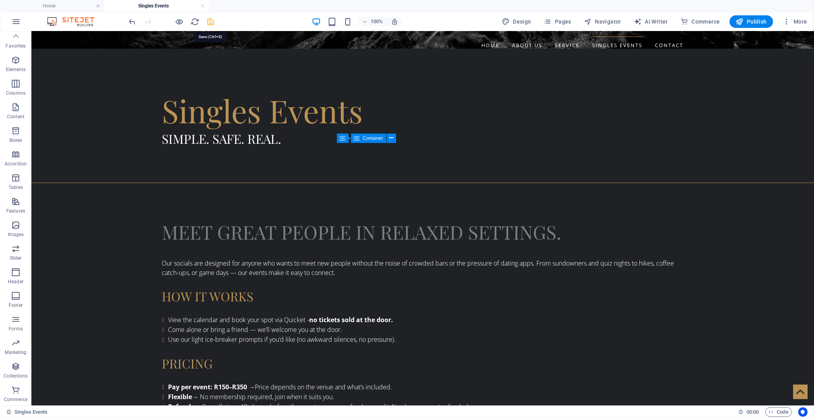
click at [212, 19] on icon "save" at bounding box center [210, 21] width 9 height 9
click at [758, 20] on span "Publish" at bounding box center [751, 22] width 31 height 8
